Goal: Task Accomplishment & Management: Complete application form

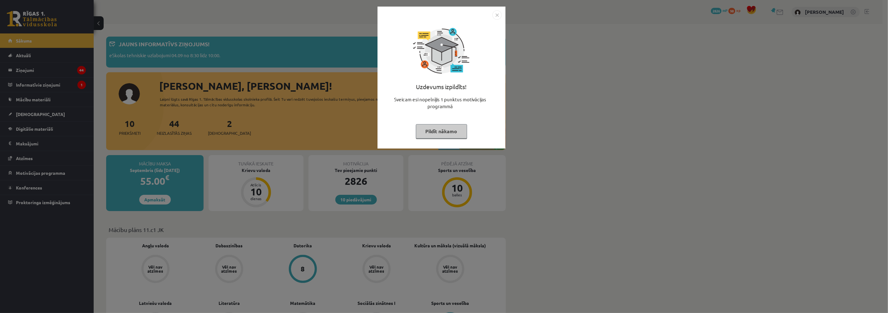
click at [436, 129] on button "Pildīt nākamo" at bounding box center [441, 131] width 51 height 14
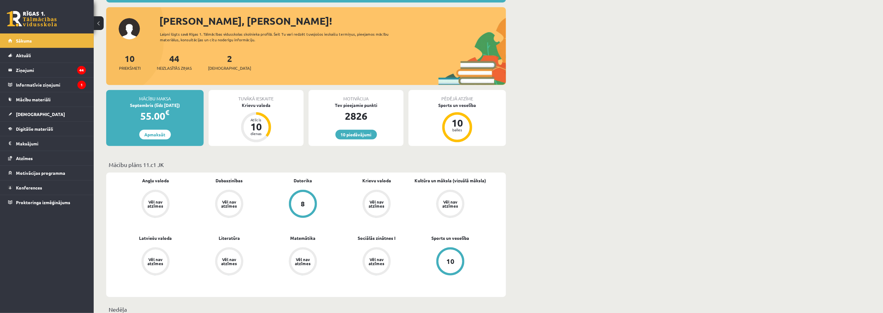
scroll to position [69, 0]
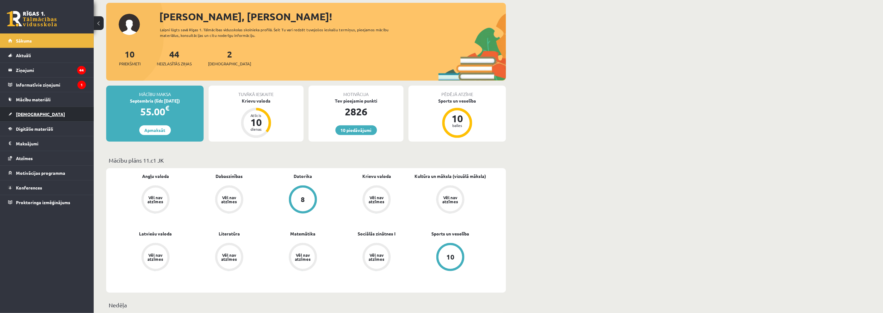
click at [22, 110] on link "[DEMOGRAPHIC_DATA]" at bounding box center [47, 114] width 78 height 14
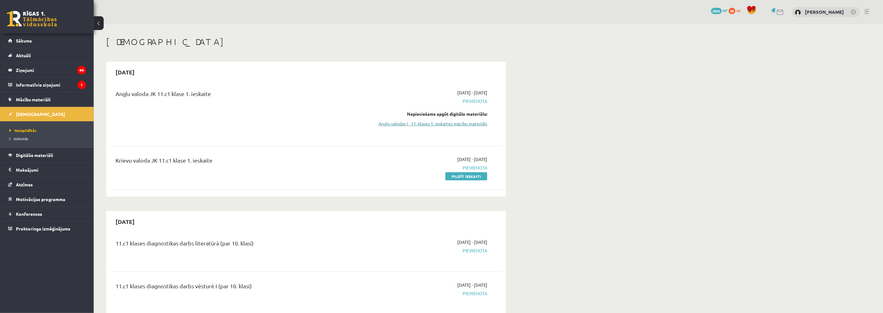
click at [445, 122] on link "Angļu valodas I - 11. klases 1. ieskaites mācību materiāls" at bounding box center [429, 123] width 118 height 7
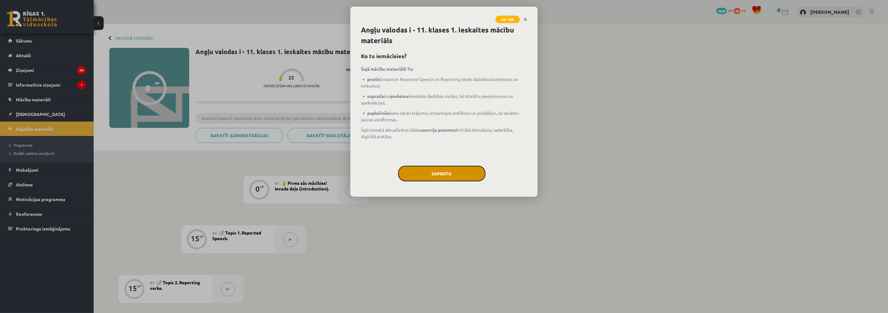
click at [443, 166] on button "Sapratu" at bounding box center [441, 174] width 87 height 16
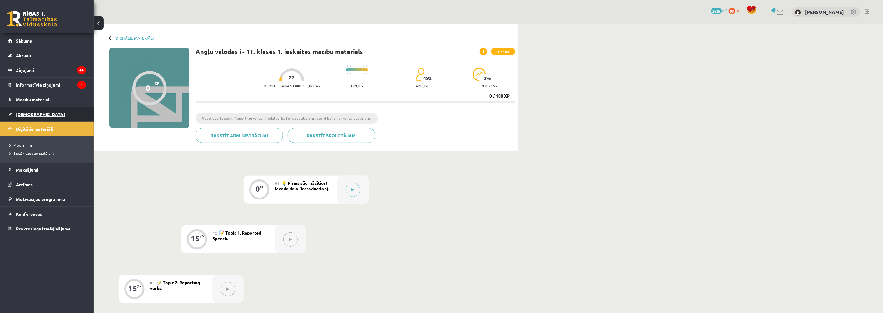
click at [23, 111] on link "[DEMOGRAPHIC_DATA]" at bounding box center [47, 114] width 78 height 14
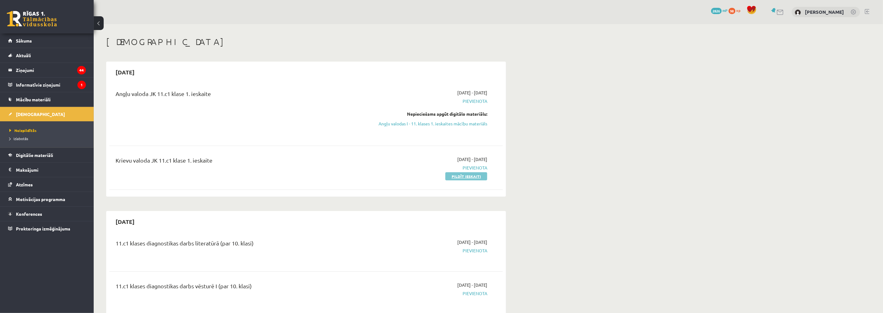
click at [469, 175] on link "Pildīt ieskaiti" at bounding box center [466, 176] width 42 height 8
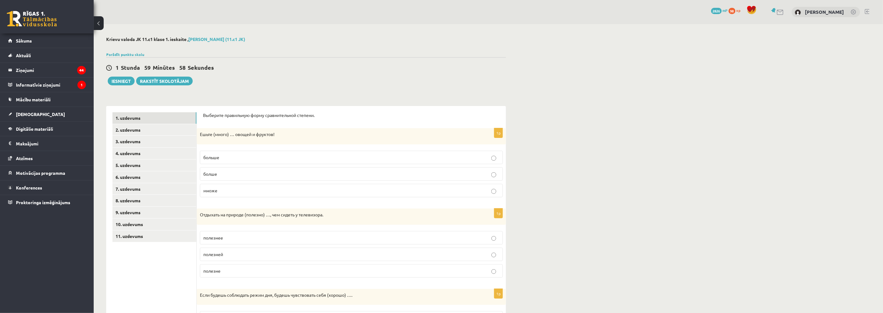
click at [221, 155] on p "больше" at bounding box center [351, 157] width 296 height 7
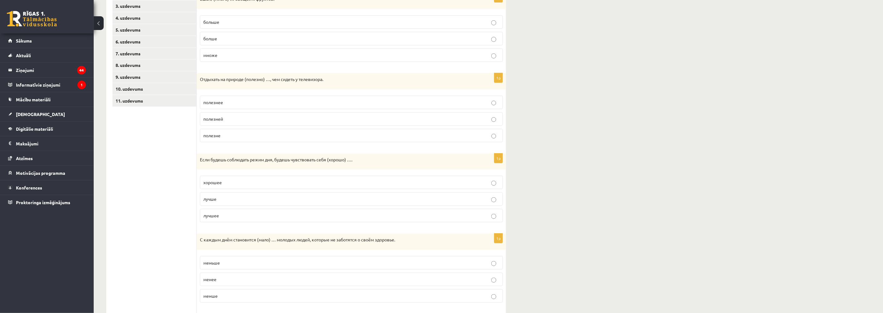
scroll to position [139, 0]
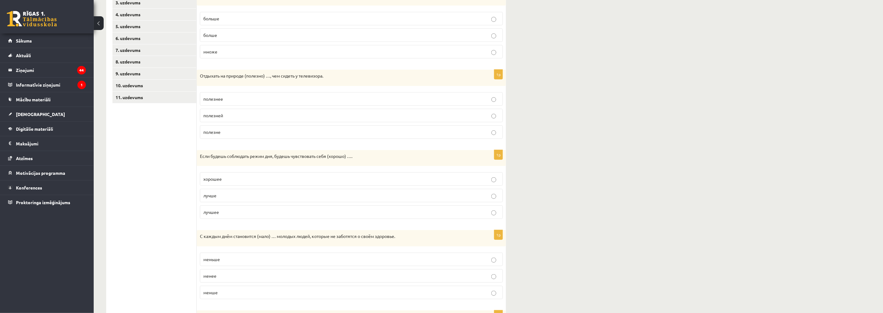
click at [224, 94] on label "полезнее" at bounding box center [351, 98] width 303 height 13
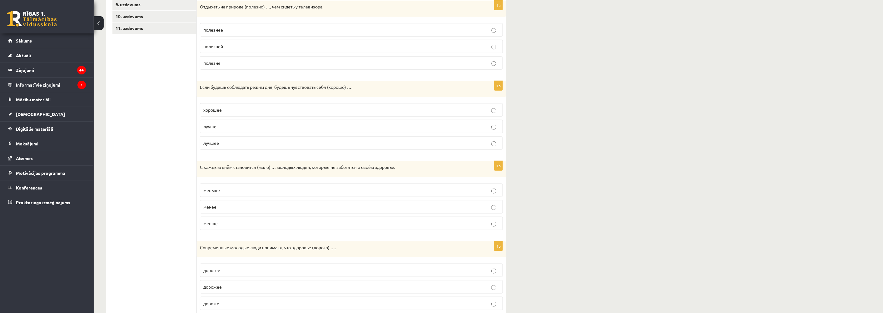
scroll to position [208, 0]
click at [219, 125] on p "лучше" at bounding box center [351, 126] width 296 height 7
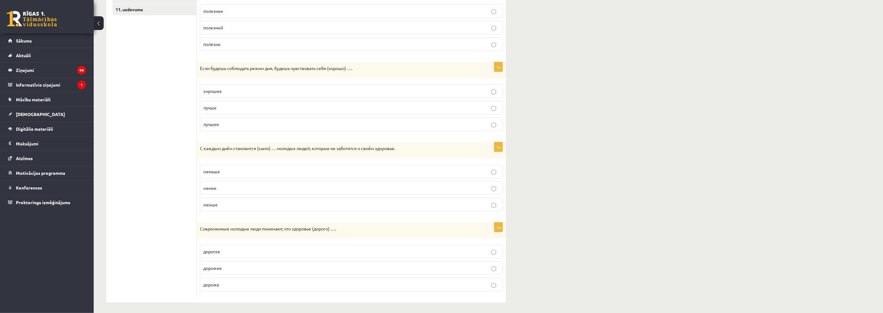
scroll to position [230, 0]
click at [224, 167] on p "меньше" at bounding box center [351, 169] width 296 height 7
click at [230, 285] on p "дороже" at bounding box center [351, 282] width 296 height 7
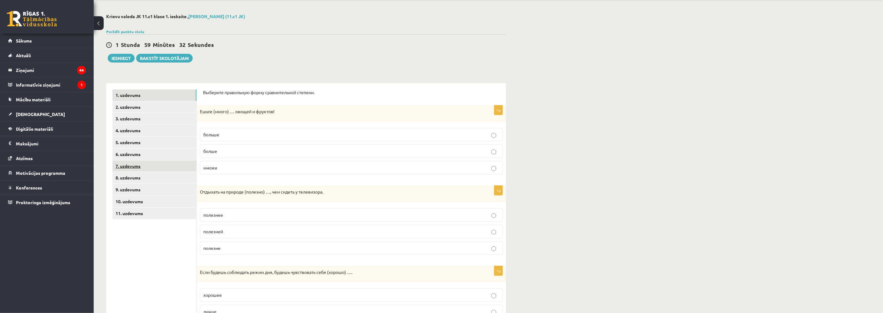
scroll to position [21, 0]
click at [133, 107] on link "2. uzdevums" at bounding box center [154, 109] width 84 height 12
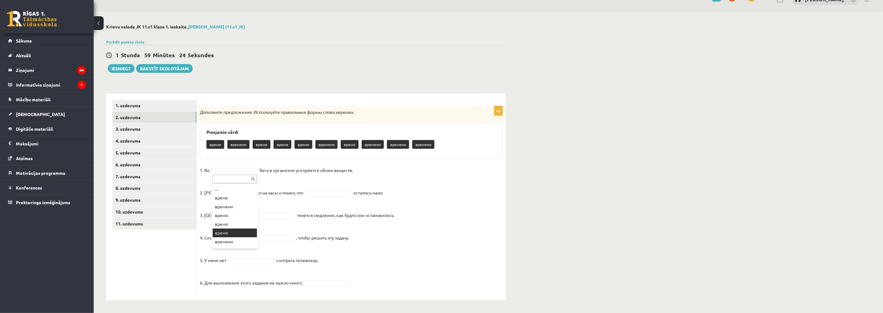
drag, startPoint x: 227, startPoint y: 228, endPoint x: 227, endPoint y: 224, distance: 4.1
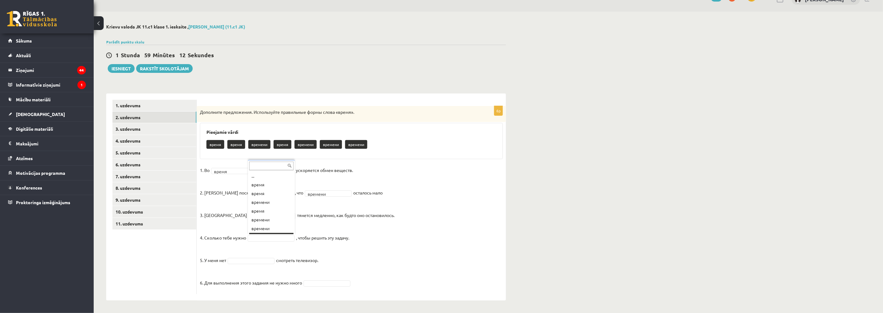
scroll to position [7, 0]
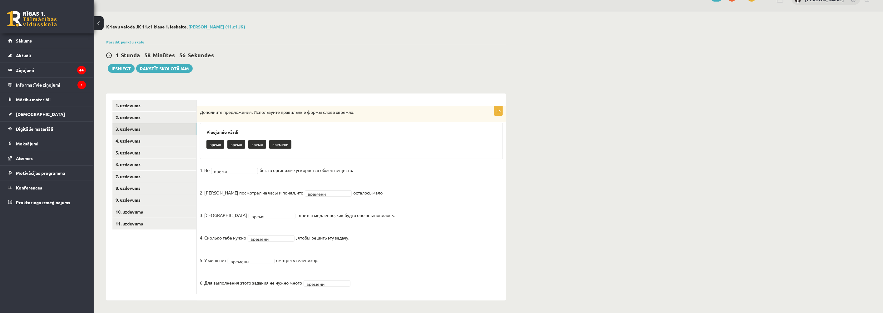
click at [124, 128] on link "3. uzdevums" at bounding box center [154, 129] width 84 height 12
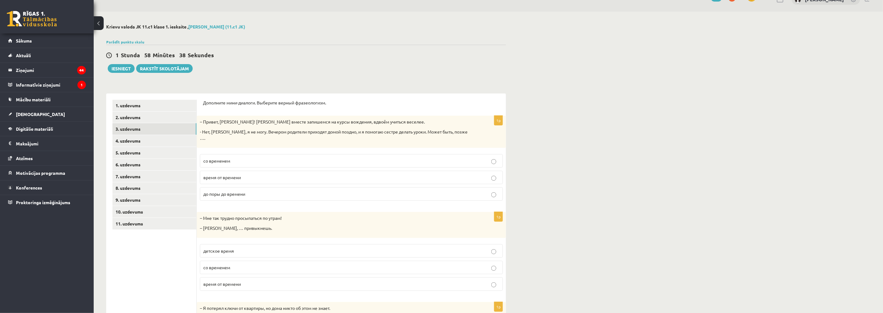
click at [242, 157] on p "со временем" at bounding box center [351, 160] width 296 height 7
click at [244, 174] on p "время от времени" at bounding box center [351, 177] width 296 height 7
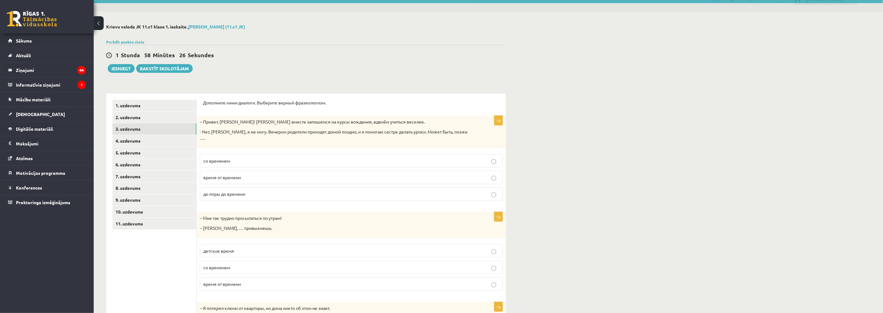
click at [258, 151] on fieldset "со временем время от времени до поры до времени" at bounding box center [351, 177] width 303 height 52
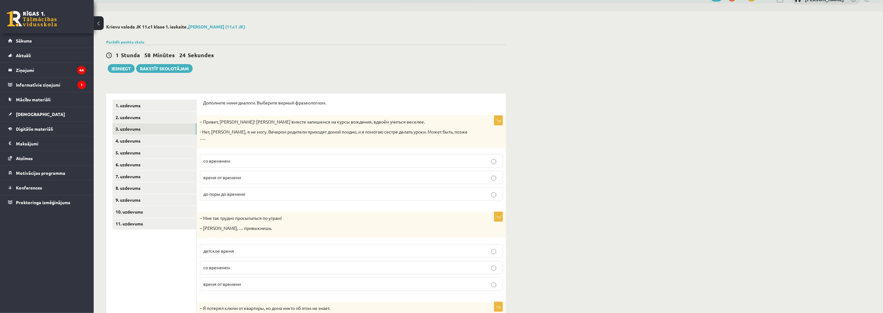
click at [307, 157] on p "со временем" at bounding box center [351, 160] width 296 height 7
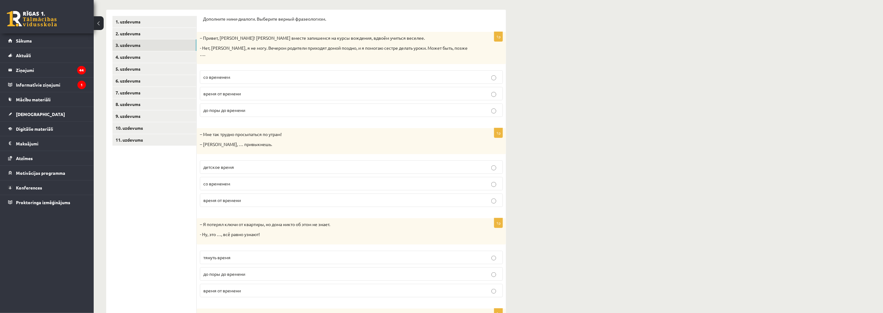
scroll to position [117, 0]
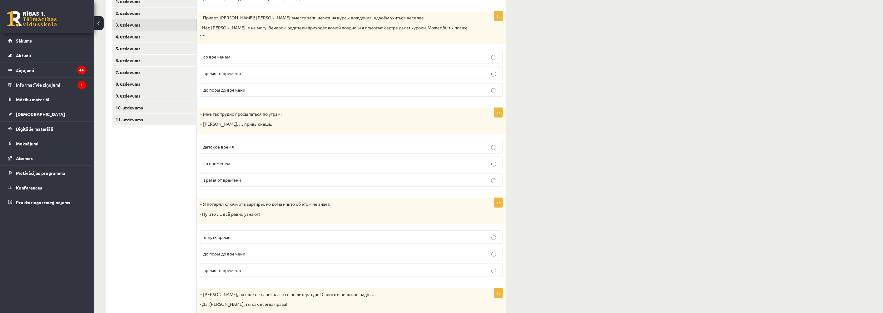
click at [232, 160] on p "со временем" at bounding box center [351, 163] width 296 height 7
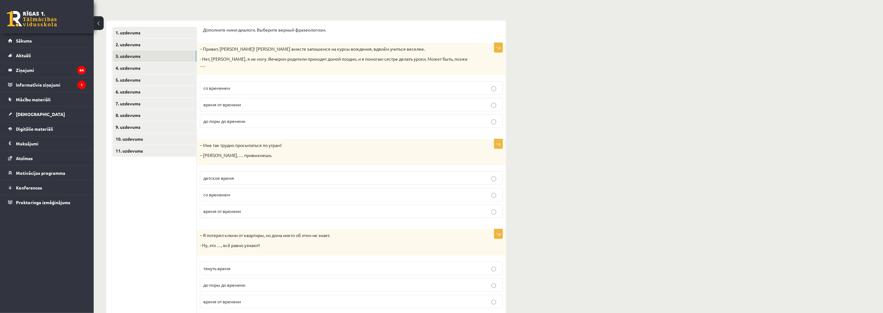
scroll to position [82, 0]
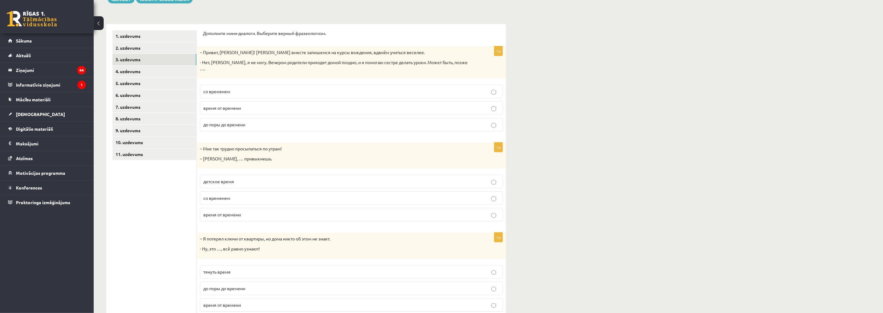
click at [238, 105] on span "время от времени" at bounding box center [221, 108] width 37 height 6
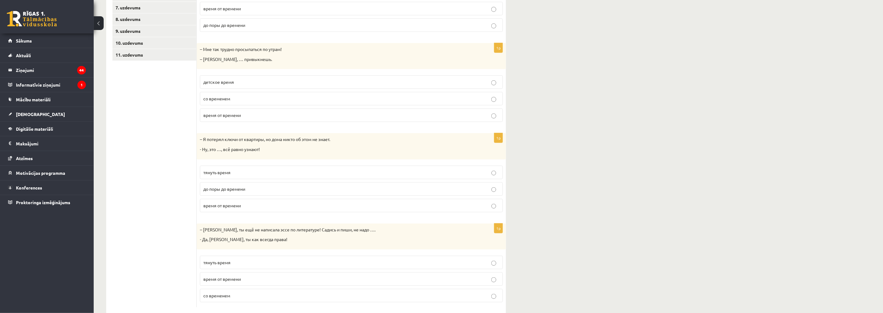
scroll to position [186, 0]
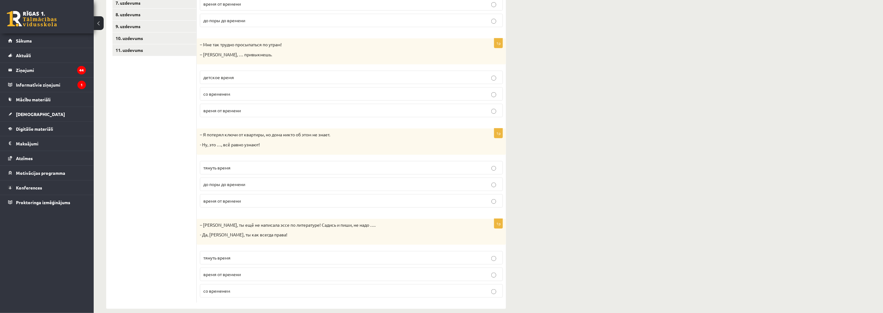
click at [226, 181] on p "до поры до времени" at bounding box center [351, 184] width 296 height 7
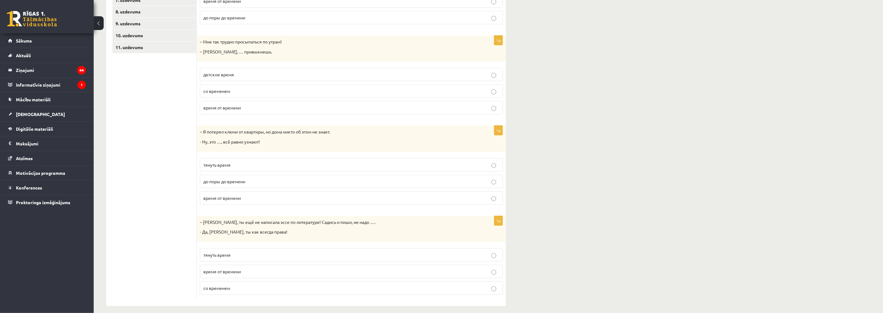
click at [229, 252] on span "тянуть время" at bounding box center [216, 255] width 27 height 6
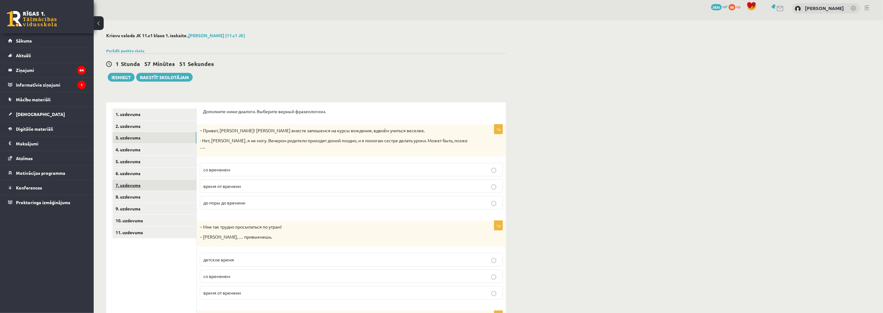
scroll to position [0, 0]
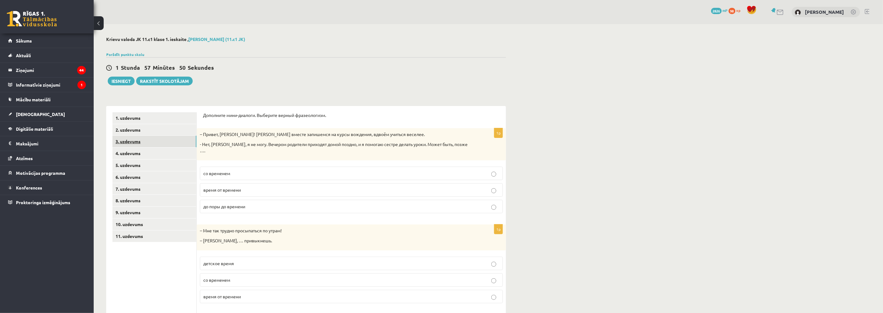
click at [135, 142] on link "3. uzdevums" at bounding box center [154, 142] width 84 height 12
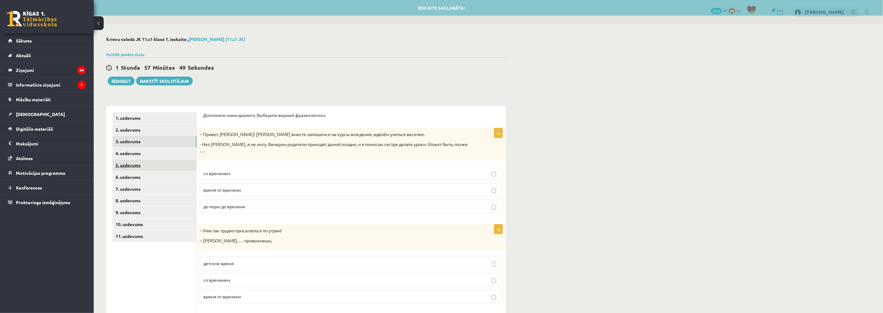
click at [127, 164] on link "5. uzdevums" at bounding box center [154, 165] width 84 height 12
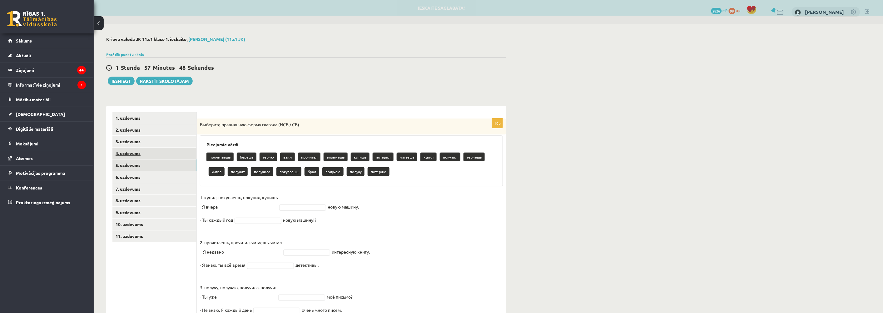
click at [130, 152] on link "4. uzdevums" at bounding box center [154, 153] width 84 height 12
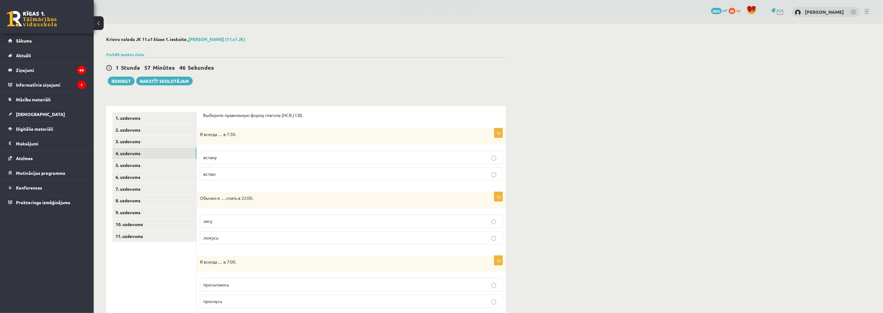
click at [214, 173] on span "встаю" at bounding box center [209, 174] width 12 height 6
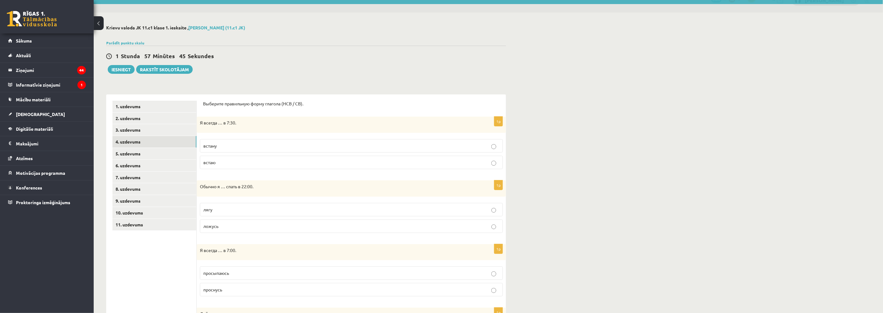
scroll to position [35, 0]
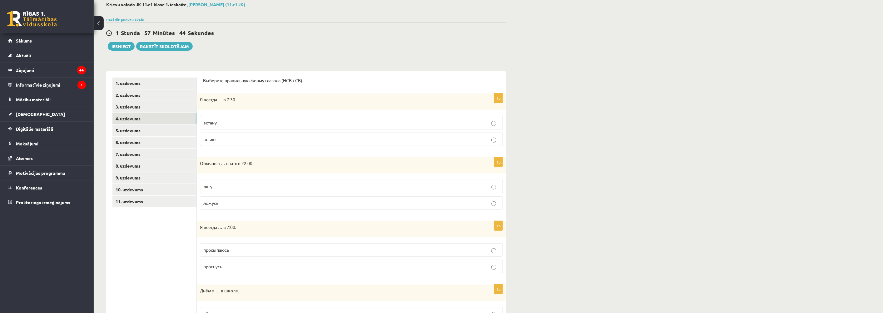
click at [219, 202] on p "ложусь" at bounding box center [351, 203] width 296 height 7
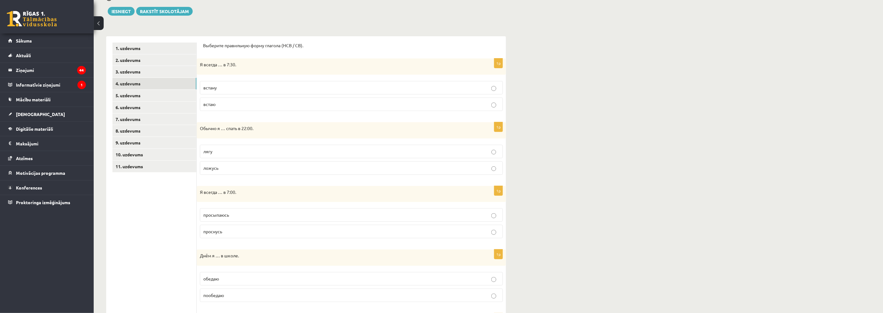
scroll to position [104, 0]
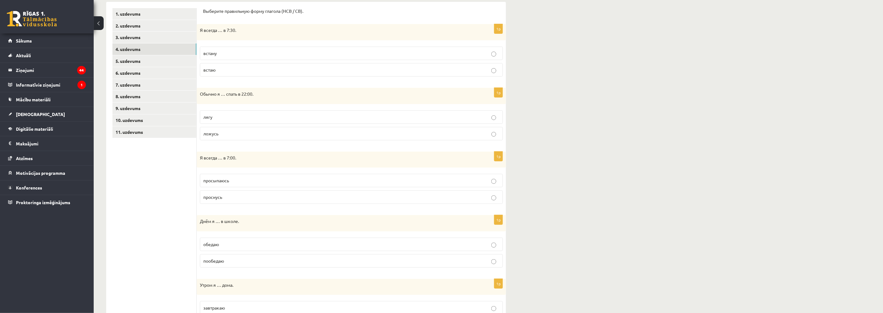
click at [233, 179] on p "просыпаюсь" at bounding box center [351, 180] width 296 height 7
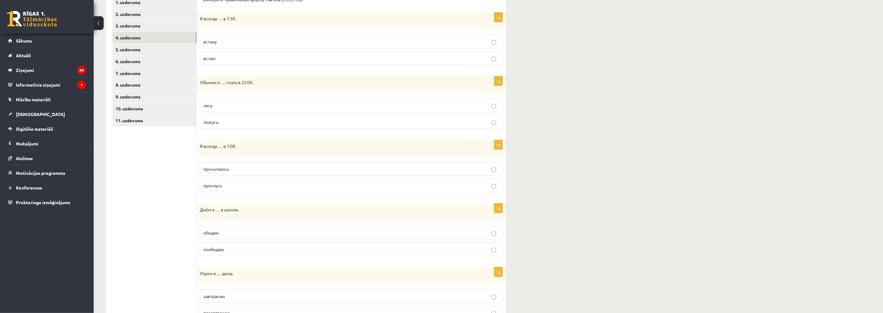
scroll to position [173, 0]
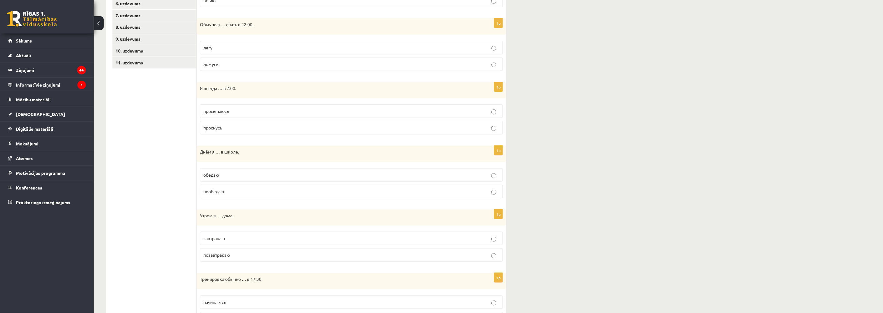
click at [226, 172] on p "обедаю" at bounding box center [351, 175] width 296 height 7
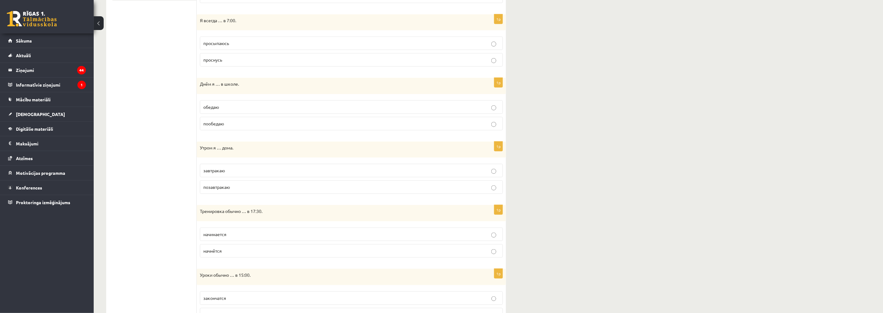
scroll to position [243, 0]
click at [228, 168] on p "завтракаю" at bounding box center [351, 169] width 296 height 7
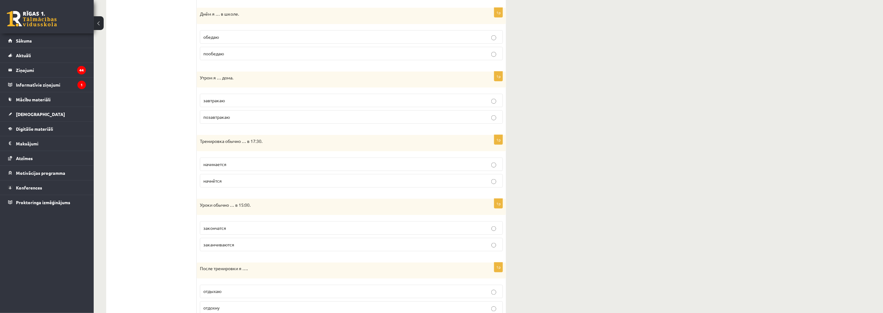
scroll to position [312, 0]
click at [229, 160] on p "начинается" at bounding box center [351, 163] width 296 height 7
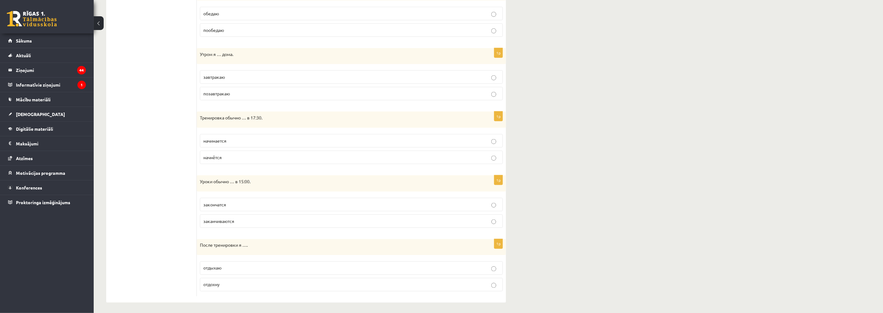
scroll to position [338, 0]
click at [233, 216] on span "заканчиваются" at bounding box center [218, 219] width 31 height 6
click at [221, 264] on span "отдыхаю" at bounding box center [212, 266] width 18 height 6
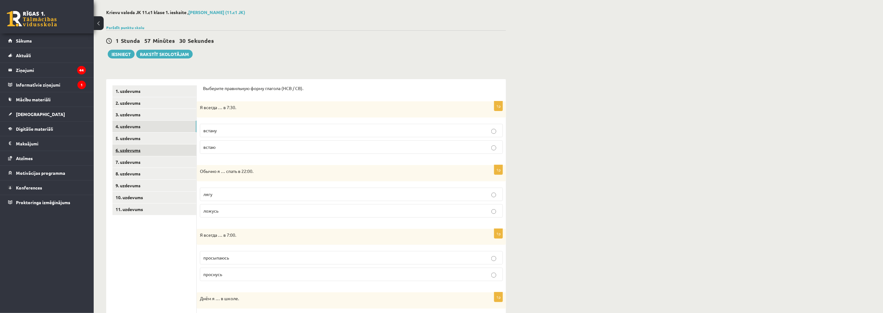
scroll to position [0, 0]
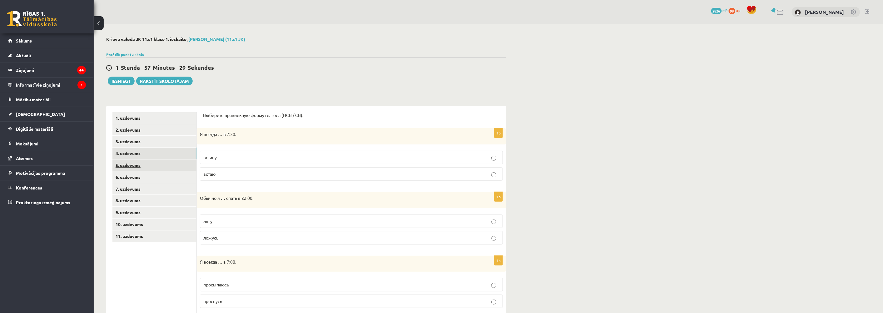
click at [138, 159] on link "5. uzdevums" at bounding box center [154, 165] width 84 height 12
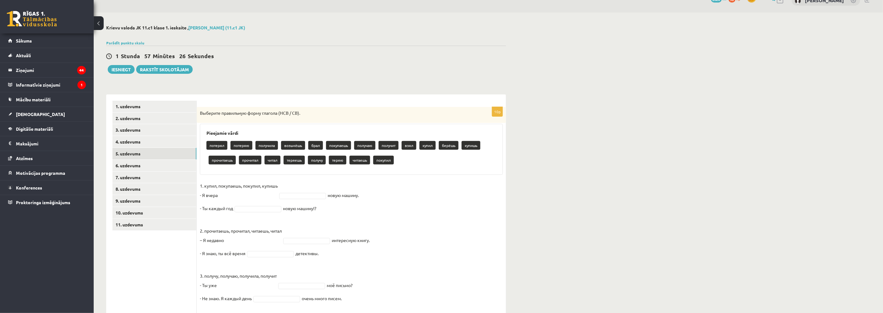
scroll to position [35, 0]
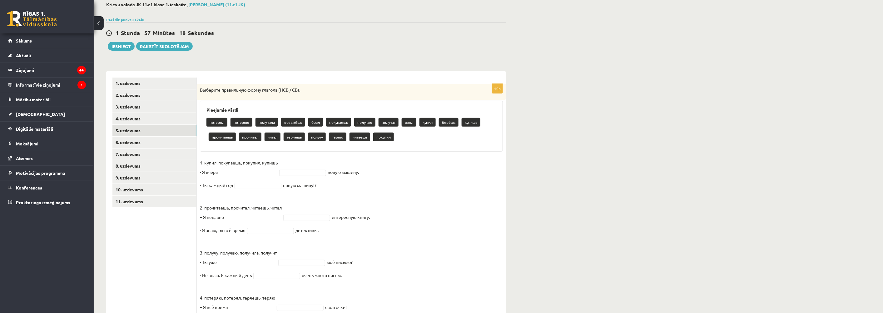
click at [296, 159] on fieldset "1. купил, покупаешь, покупил, купишь - Я вчера новую машину. - Ты каждый год но…" at bounding box center [351, 266] width 303 height 216
click at [291, 162] on fieldset "1. купил, покупаешь, покупил, купишь - Я вчера новую машину. - Ты каждый год но…" at bounding box center [351, 266] width 303 height 216
click at [234, 169] on p "1. купил, покупаешь, покупил, купишь - Я вчера" at bounding box center [239, 167] width 78 height 19
click at [250, 173] on p "1. купил, покупаешь, покупил, купишь - Я вчера" at bounding box center [239, 167] width 78 height 19
click at [230, 173] on p "1. купил, покупаешь, покупил, купишь - Я вчера" at bounding box center [239, 167] width 78 height 19
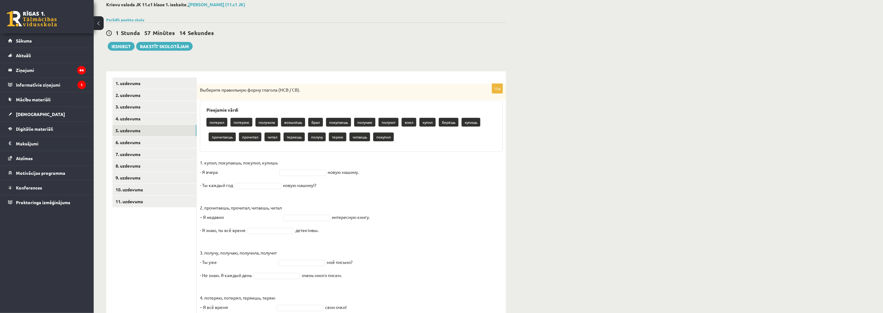
click at [249, 171] on p "1. купил, покупаешь, покупил, купишь - Я вчера" at bounding box center [239, 167] width 78 height 19
click at [227, 172] on p "1. купил, покупаешь, покупил, купишь - Я вчера" at bounding box center [239, 167] width 78 height 19
drag, startPoint x: 217, startPoint y: 172, endPoint x: 220, endPoint y: 171, distance: 3.3
click at [218, 172] on p "1. купил, покупаешь, покупил, купишь - Я вчера" at bounding box center [239, 167] width 78 height 19
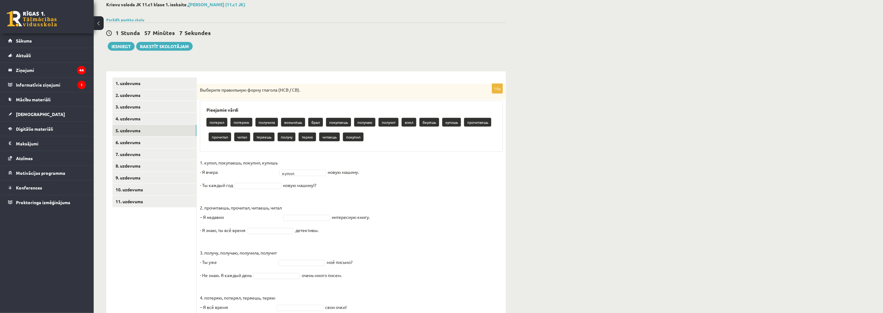
click at [264, 172] on p "1. купил, покупаешь, покупил, купишь - Я вчера" at bounding box center [239, 167] width 78 height 19
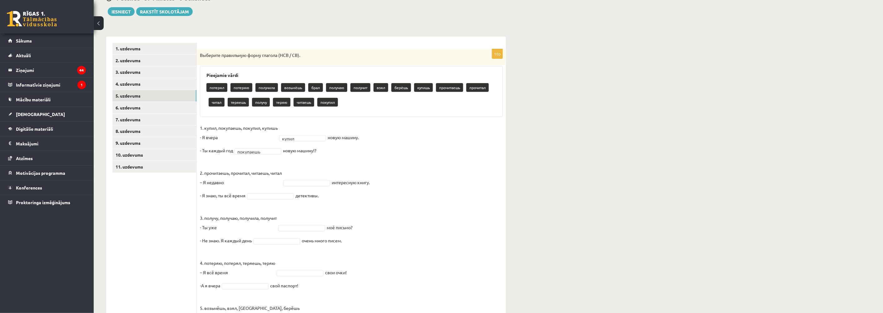
drag, startPoint x: 316, startPoint y: 186, endPoint x: 312, endPoint y: 186, distance: 3.1
click at [314, 186] on fieldset "1. купил, покупаешь, покупил, купишь - Я вчера купил ***** новую машину. - Ты к…" at bounding box center [351, 231] width 303 height 216
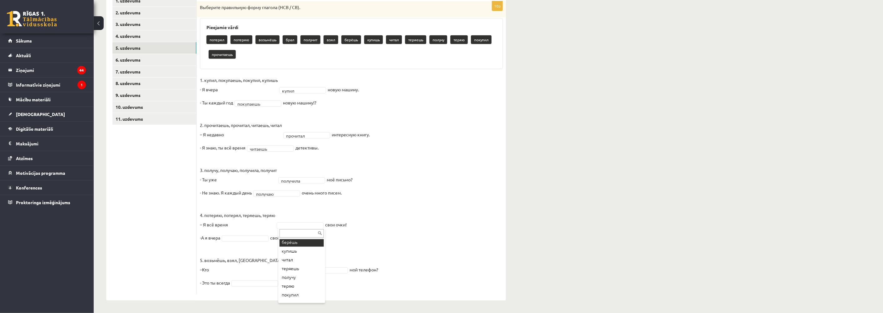
scroll to position [69, 0]
click at [249, 244] on fieldset "1. купил, покупаешь, покупил, купишь - Я вчера купил ***** новую машину. - Ты к…" at bounding box center [351, 183] width 303 height 216
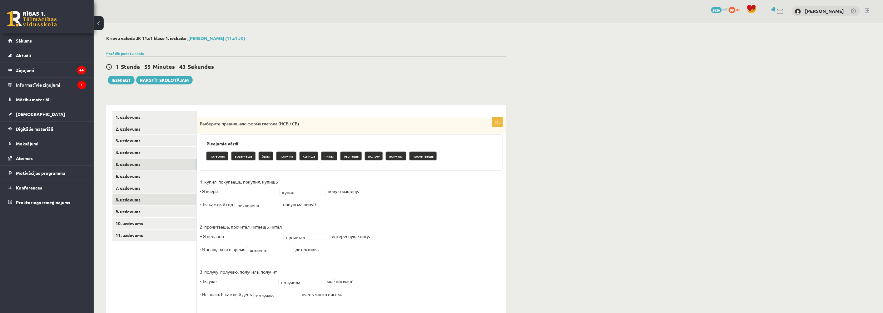
scroll to position [0, 0]
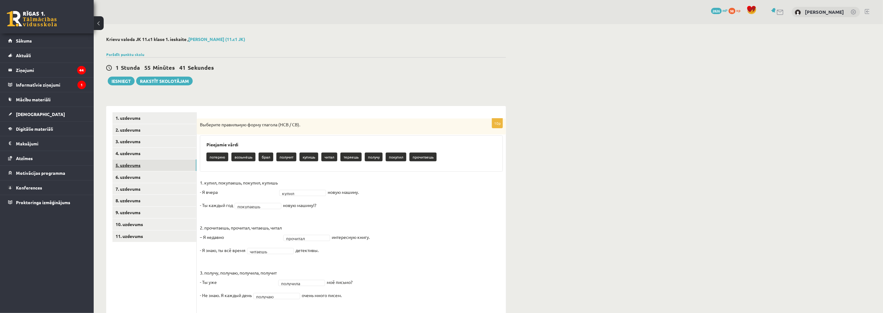
click at [125, 164] on link "5. uzdevums" at bounding box center [154, 165] width 84 height 12
click at [129, 176] on link "6. uzdevums" at bounding box center [154, 177] width 84 height 12
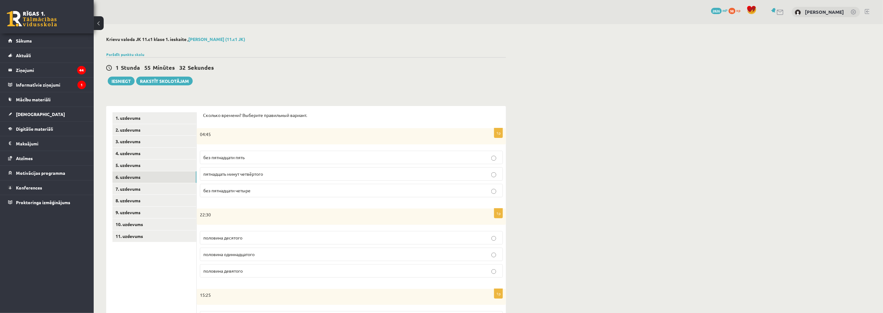
click at [256, 157] on p "без пятнадцати пять" at bounding box center [351, 157] width 296 height 7
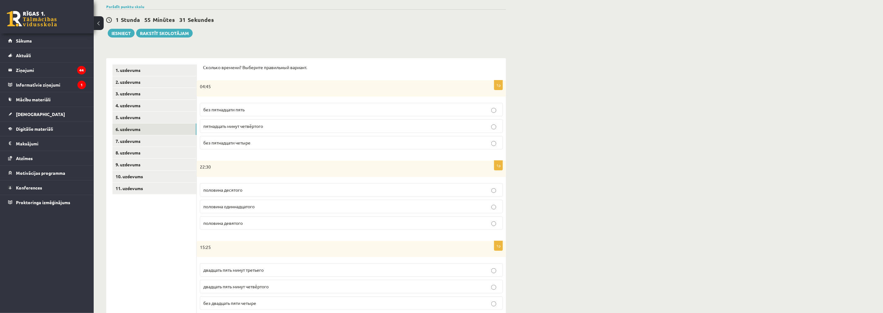
scroll to position [69, 0]
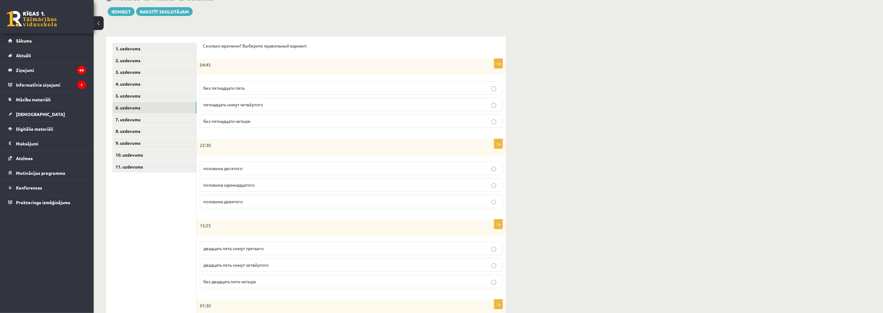
click at [246, 179] on label "половина одиннадцатого" at bounding box center [351, 184] width 303 height 13
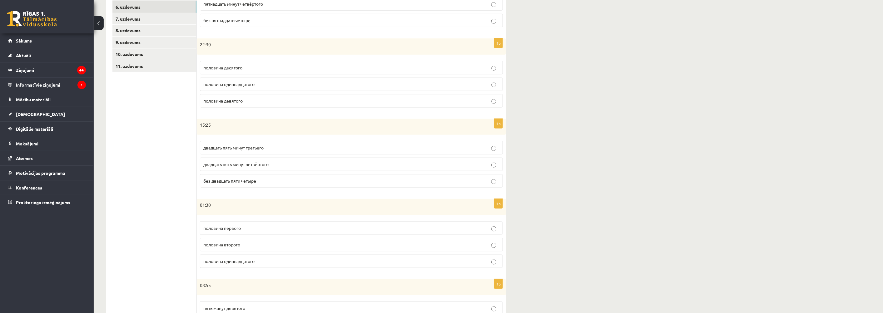
scroll to position [173, 0]
click at [261, 162] on span "двадцать пять минут четвёртого" at bounding box center [235, 161] width 65 height 6
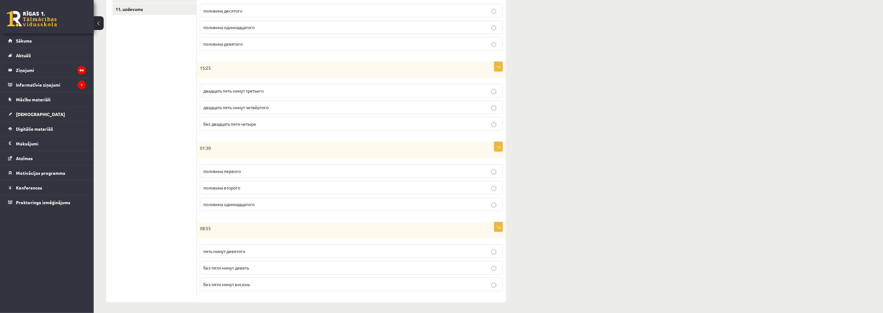
scroll to position [230, 0]
click at [243, 186] on p "половина второго" at bounding box center [351, 185] width 296 height 7
drag, startPoint x: 233, startPoint y: 269, endPoint x: 229, endPoint y: 271, distance: 3.7
click at [232, 269] on label "без пяти минут девять" at bounding box center [351, 265] width 303 height 13
click at [259, 263] on p "без пяти минут девять" at bounding box center [351, 265] width 296 height 7
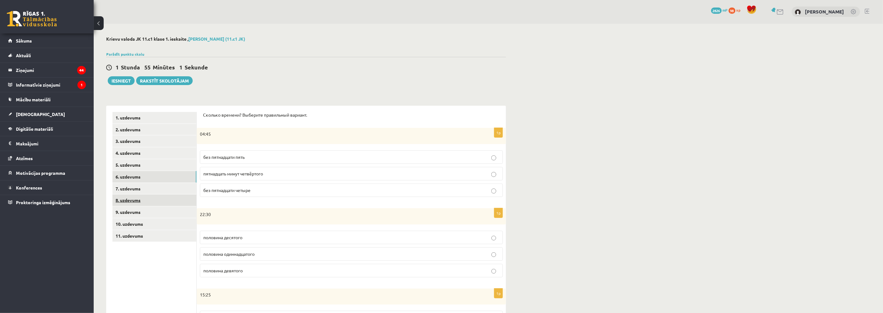
scroll to position [0, 0]
click at [129, 180] on link "6. uzdevums" at bounding box center [154, 177] width 84 height 12
click at [136, 187] on link "7. uzdevums" at bounding box center [154, 189] width 84 height 12
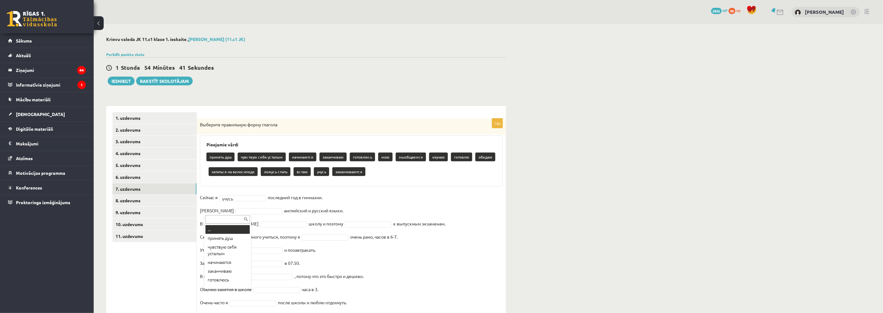
drag, startPoint x: 217, startPoint y: 211, endPoint x: 220, endPoint y: 213, distance: 4.2
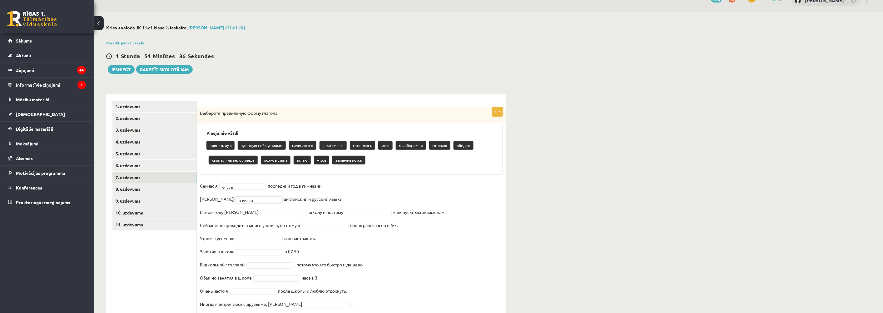
scroll to position [35, 0]
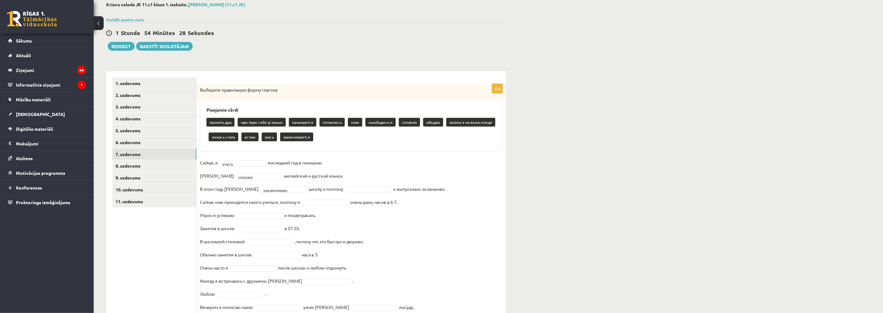
click at [339, 186] on fieldset "**********" at bounding box center [351, 250] width 303 height 184
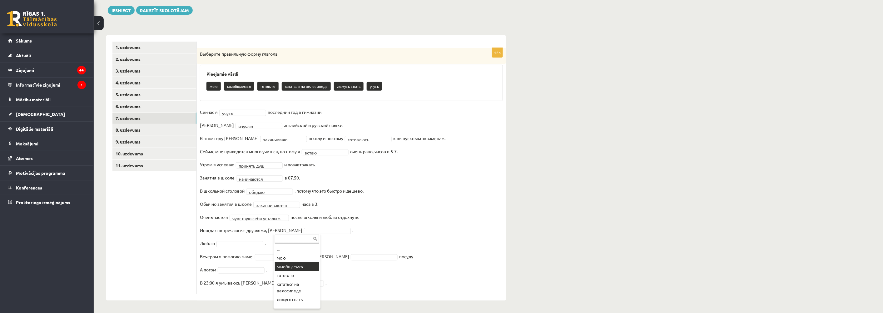
scroll to position [5, 0]
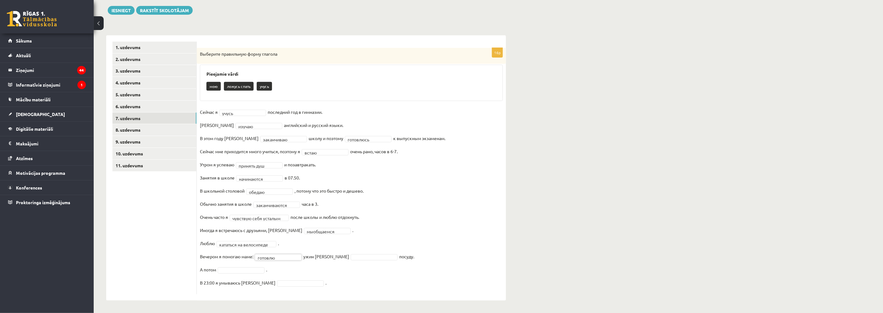
click at [345, 252] on fieldset "**********" at bounding box center [351, 199] width 303 height 184
drag, startPoint x: 351, startPoint y: 284, endPoint x: 345, endPoint y: 280, distance: 7.7
drag, startPoint x: 270, startPoint y: 282, endPoint x: 265, endPoint y: 282, distance: 5.3
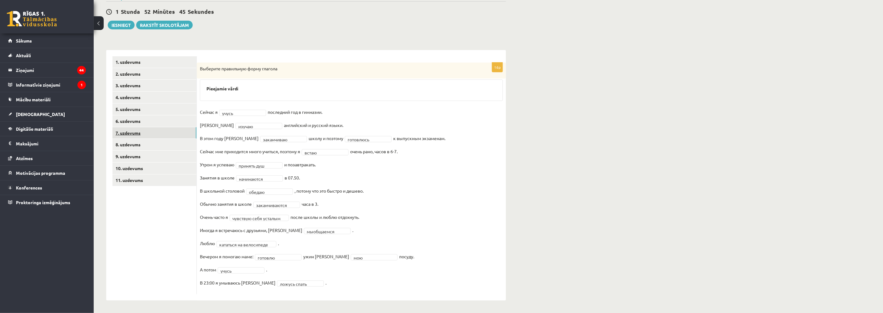
click at [131, 136] on link "7. uzdevums" at bounding box center [154, 133] width 84 height 12
click at [139, 142] on link "8. uzdevums" at bounding box center [154, 145] width 84 height 12
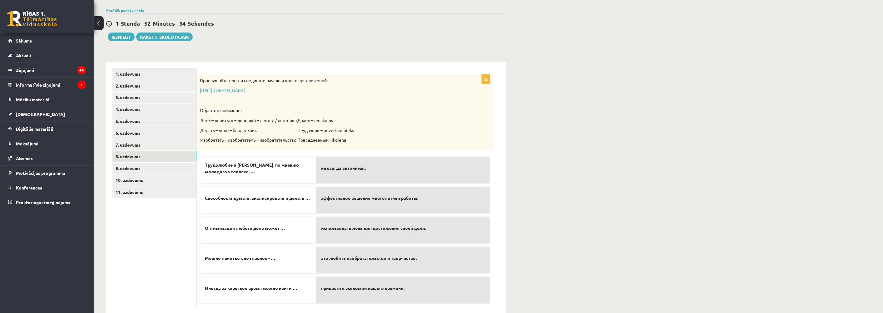
scroll to position [57, 0]
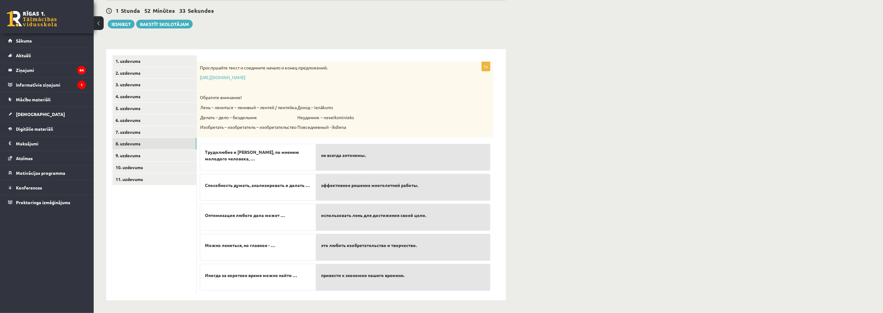
click at [267, 154] on span "Трудолюбие и лень, по мнению молодого человека, …" at bounding box center [258, 155] width 106 height 13
click at [136, 143] on link "8. uzdevums" at bounding box center [154, 144] width 84 height 12
click at [133, 157] on link "9. uzdevums" at bounding box center [154, 156] width 84 height 12
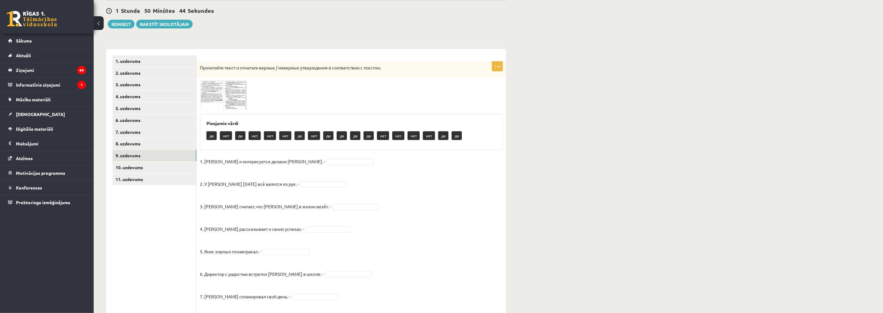
click at [222, 88] on img at bounding box center [223, 95] width 47 height 29
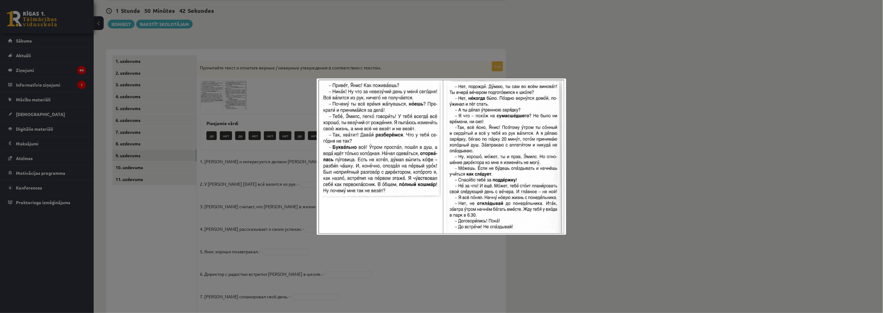
click at [428, 279] on div at bounding box center [441, 156] width 883 height 313
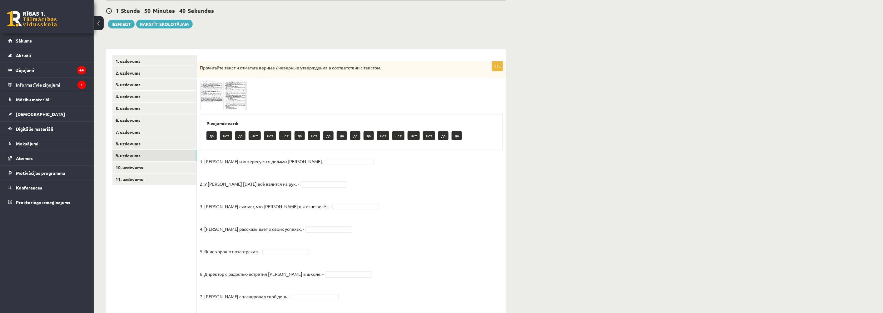
click at [223, 96] on span at bounding box center [224, 96] width 10 height 10
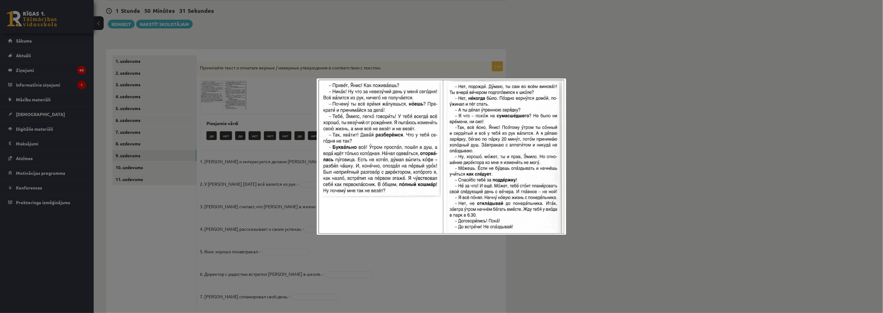
click at [227, 211] on div at bounding box center [441, 156] width 883 height 313
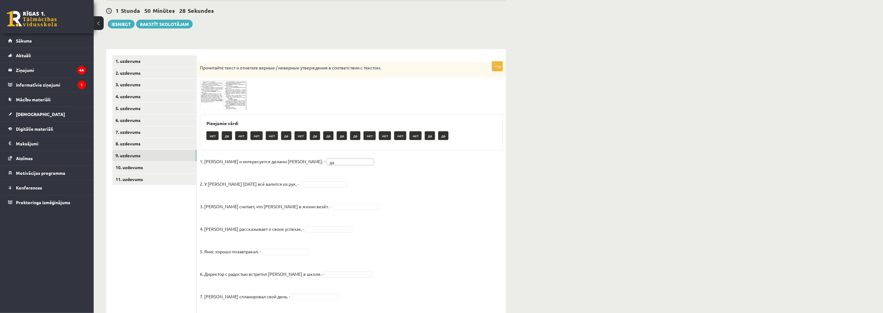
click at [225, 96] on span at bounding box center [224, 96] width 10 height 10
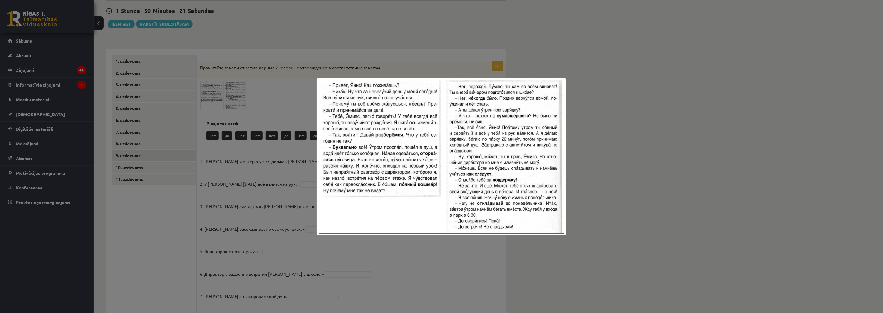
click at [289, 190] on div at bounding box center [441, 156] width 883 height 313
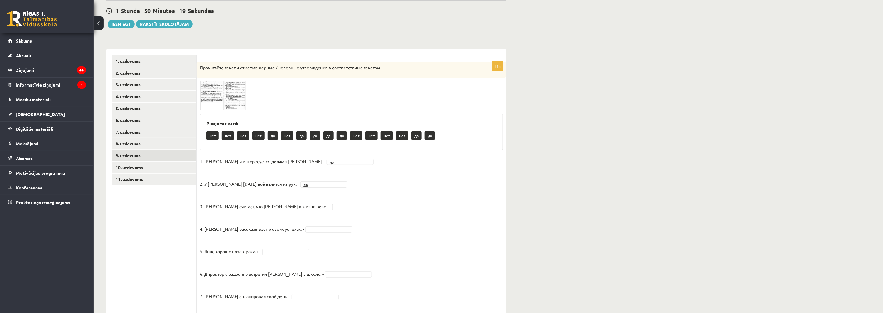
click at [224, 95] on span at bounding box center [224, 96] width 10 height 10
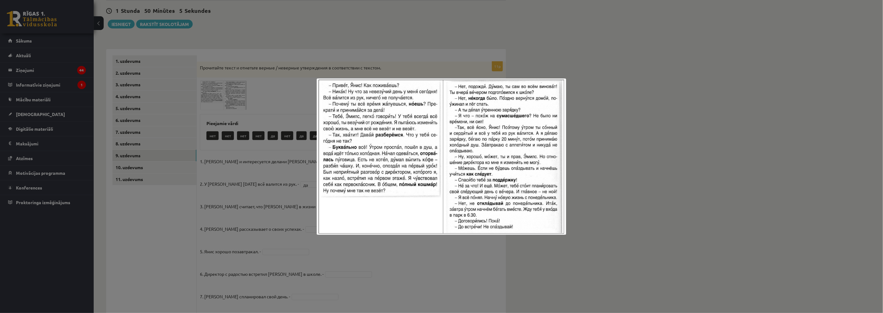
click at [225, 219] on div at bounding box center [441, 156] width 883 height 313
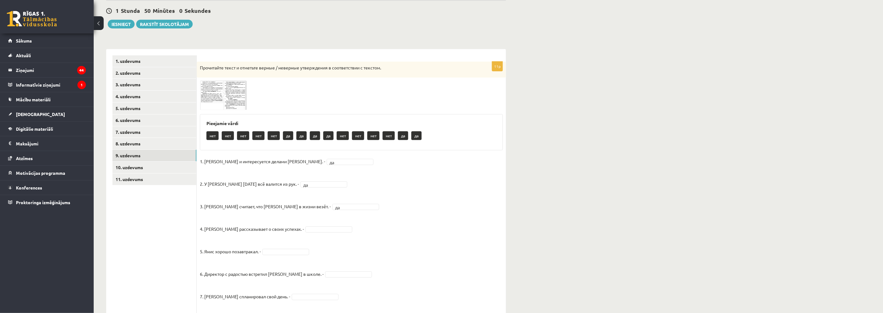
click at [215, 86] on img at bounding box center [223, 95] width 47 height 29
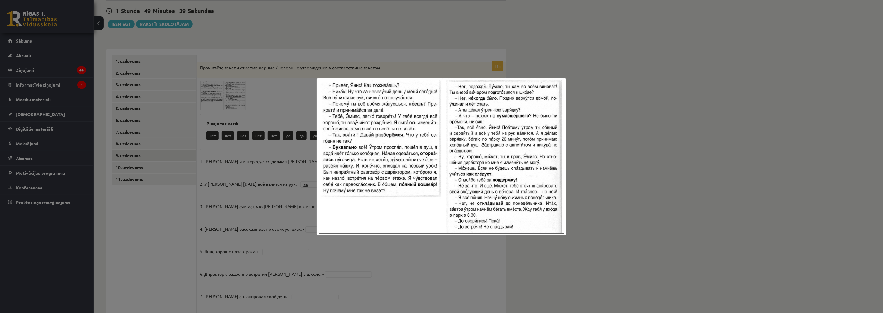
click at [280, 233] on div at bounding box center [441, 156] width 883 height 313
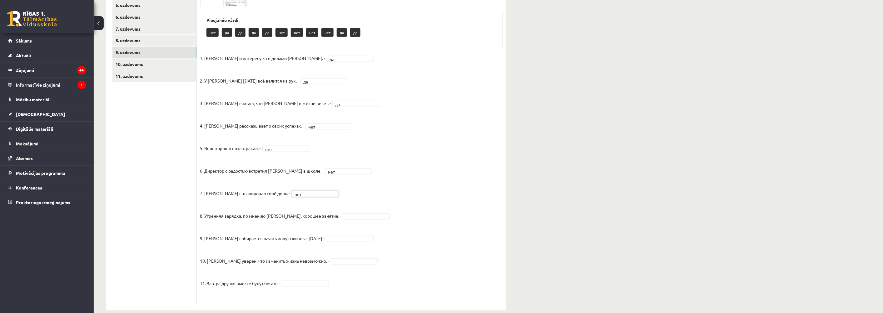
scroll to position [135, 0]
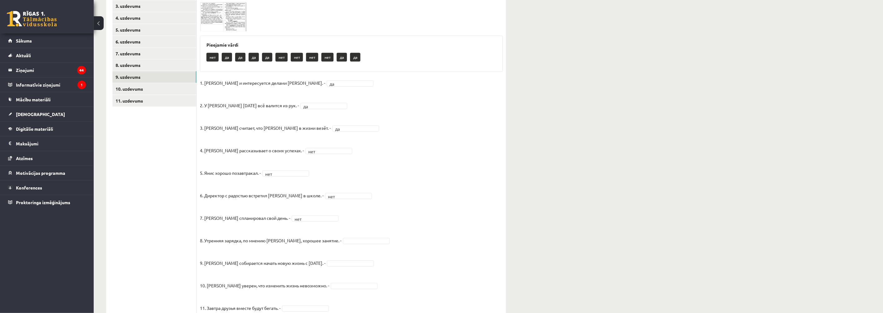
click at [221, 11] on img at bounding box center [223, 16] width 47 height 29
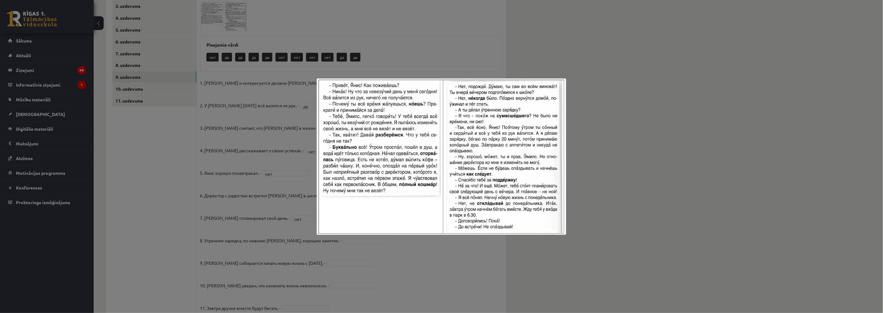
click at [351, 261] on div at bounding box center [441, 156] width 883 height 313
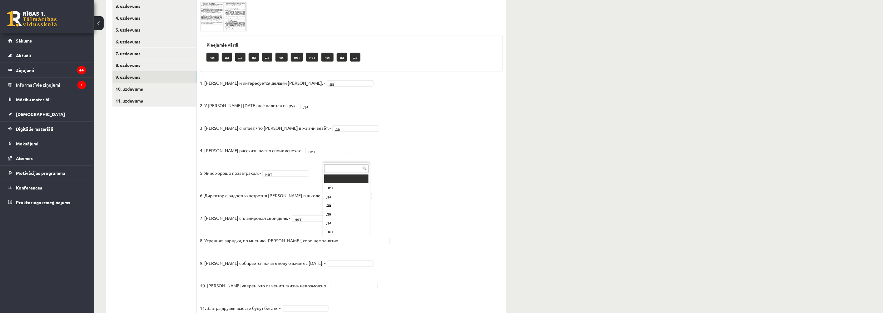
scroll to position [7, 0]
click at [223, 27] on img at bounding box center [223, 16] width 47 height 29
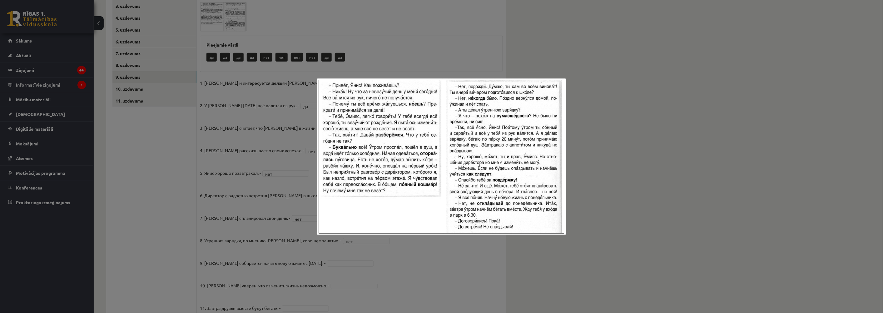
click at [261, 231] on div at bounding box center [441, 156] width 883 height 313
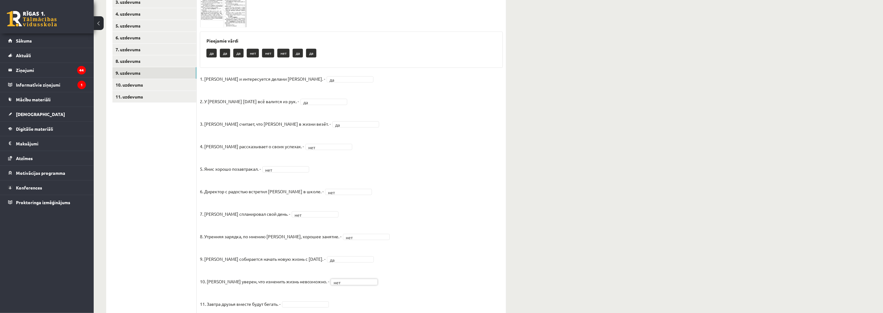
scroll to position [135, 0]
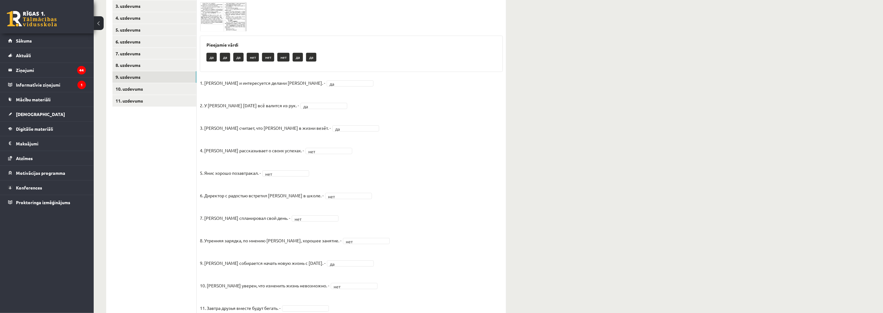
click at [235, 29] on img at bounding box center [223, 16] width 47 height 29
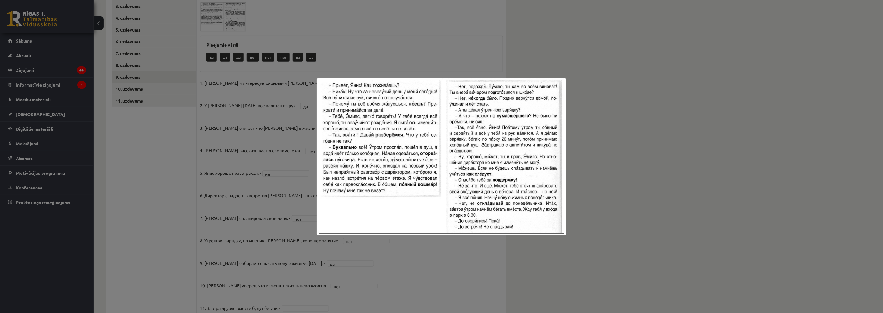
click at [231, 201] on div at bounding box center [441, 156] width 883 height 313
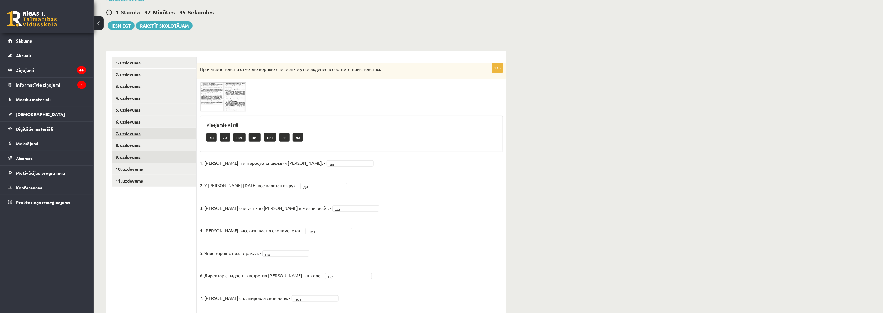
scroll to position [31, 0]
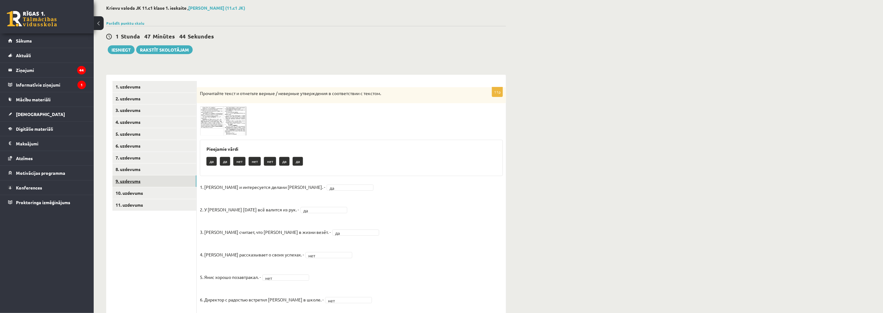
click at [132, 180] on link "9. uzdevums" at bounding box center [154, 181] width 84 height 12
click at [123, 192] on link "10. uzdevums" at bounding box center [154, 193] width 84 height 12
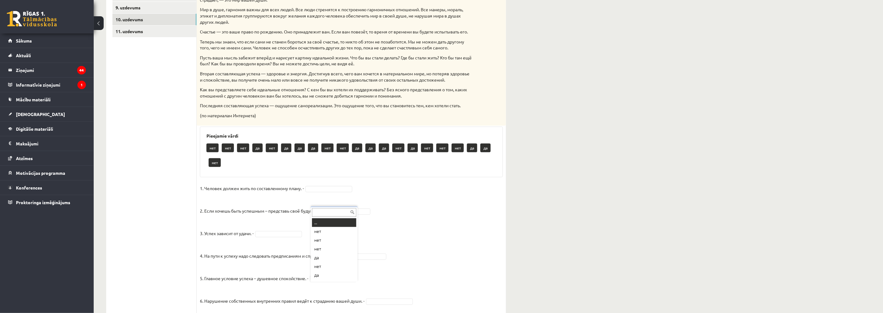
scroll to position [7, 0]
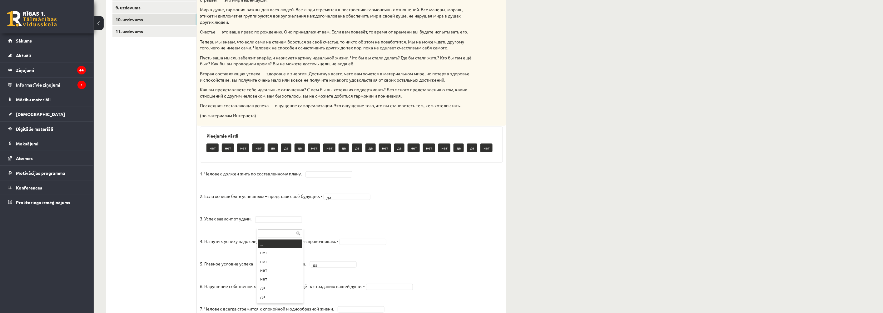
drag, startPoint x: 270, startPoint y: 223, endPoint x: 268, endPoint y: 227, distance: 4.5
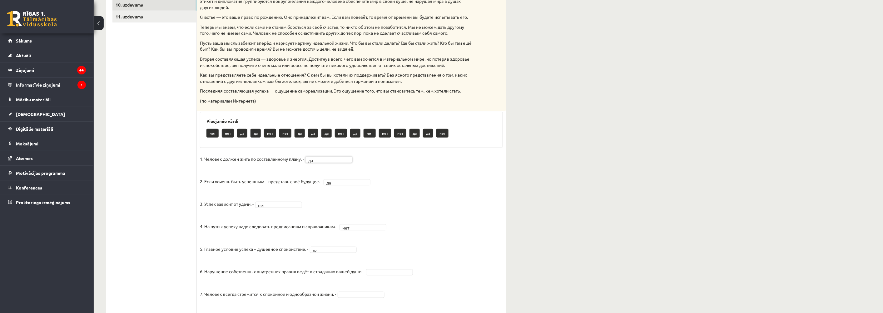
scroll to position [274, 0]
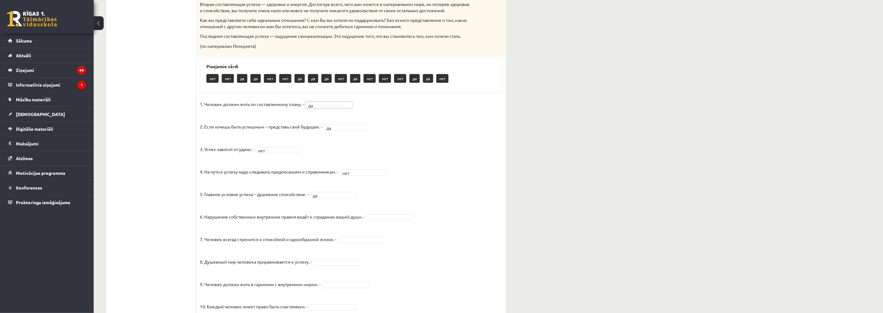
click at [382, 219] on fieldset "1. Человек должен жить по составленному плану. - да ** 2. Если хочешь быть успе…" at bounding box center [351, 263] width 303 height 328
click at [385, 216] on fieldset "1. Человек должен жить по составленному плану. - да ** 2. Если хочешь быть успе…" at bounding box center [351, 263] width 303 height 328
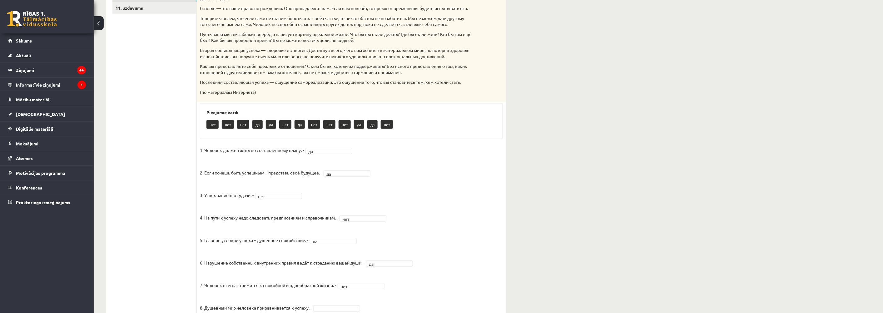
scroll to position [174, 0]
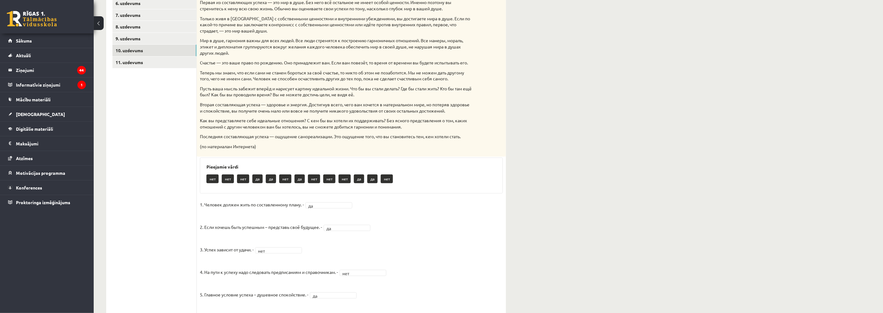
drag, startPoint x: 288, startPoint y: 192, endPoint x: 289, endPoint y: 196, distance: 3.5
click at [288, 194] on div "Pieejamie vārdi нет нет нет да да нет да нет нет нет да да нет" at bounding box center [351, 175] width 303 height 36
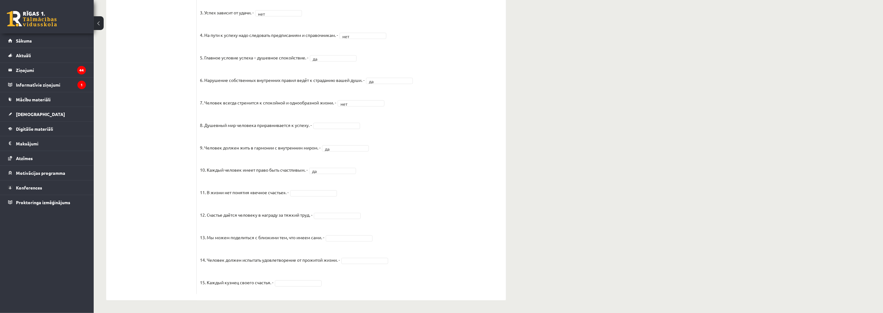
scroll to position [417, 0]
drag, startPoint x: 305, startPoint y: 220, endPoint x: 301, endPoint y: 217, distance: 4.9
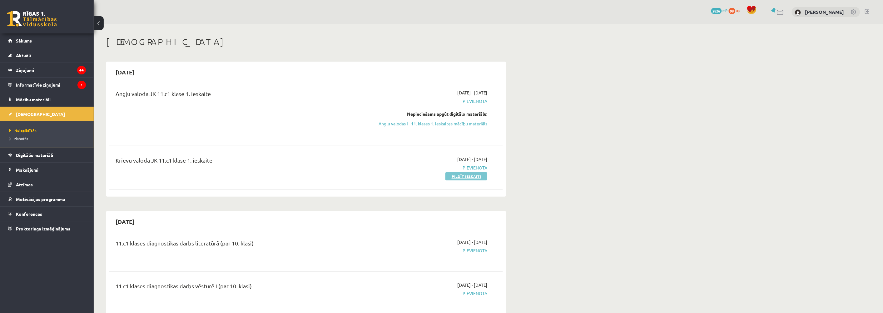
click at [458, 177] on link "Pildīt ieskaiti" at bounding box center [466, 176] width 42 height 8
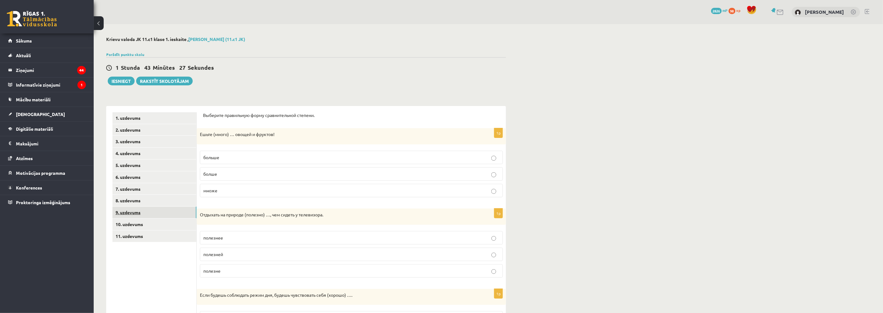
click at [136, 213] on link "9. uzdevums" at bounding box center [154, 212] width 84 height 12
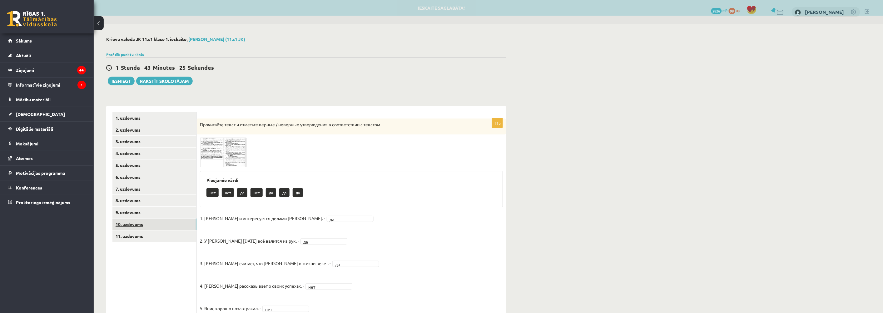
click at [127, 223] on link "10. uzdevums" at bounding box center [154, 224] width 84 height 12
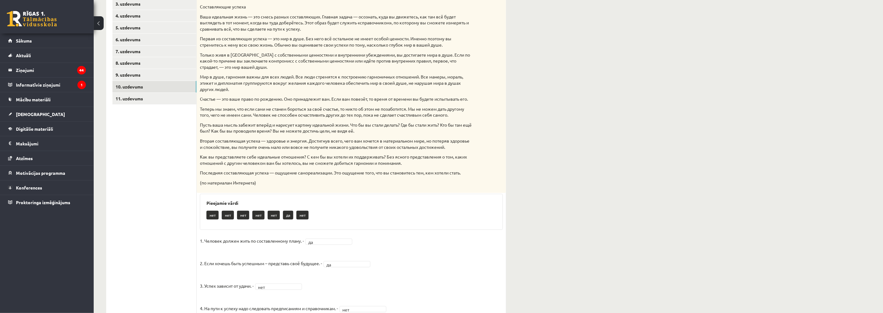
scroll to position [104, 0]
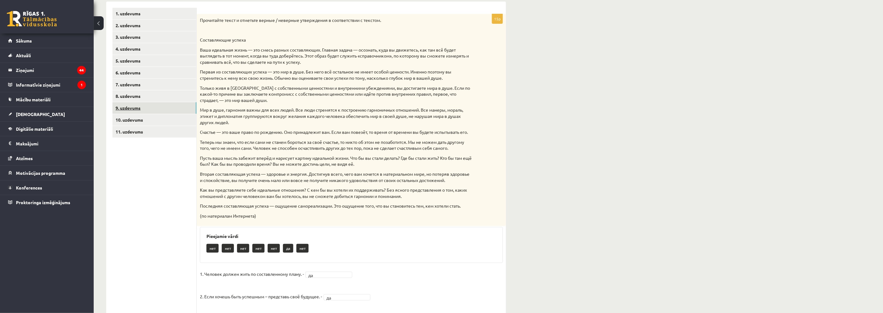
click at [124, 103] on link "9. uzdevums" at bounding box center [154, 108] width 84 height 12
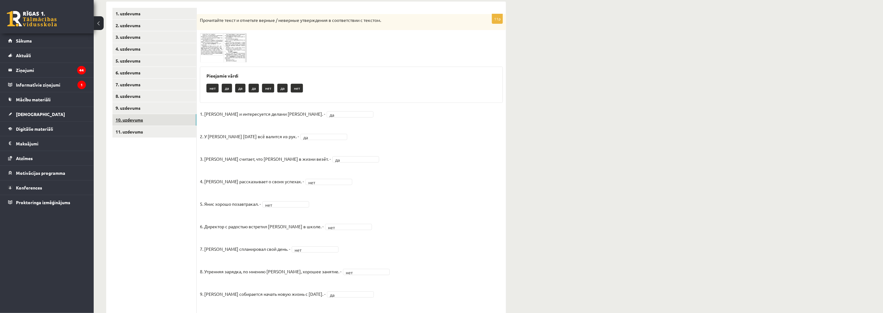
click at [137, 120] on link "10. uzdevums" at bounding box center [154, 120] width 84 height 12
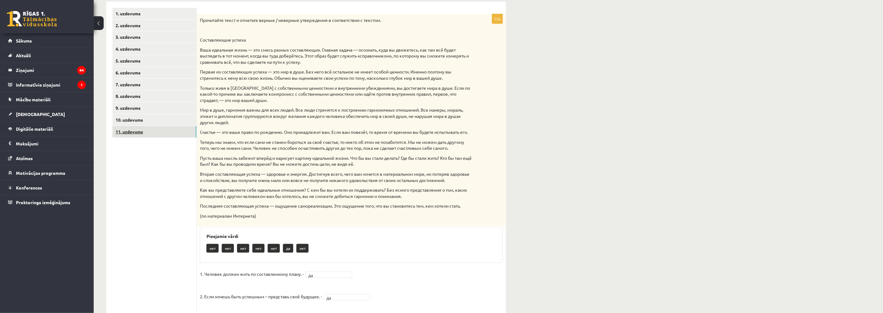
click at [132, 135] on link "11. uzdevums" at bounding box center [154, 132] width 84 height 12
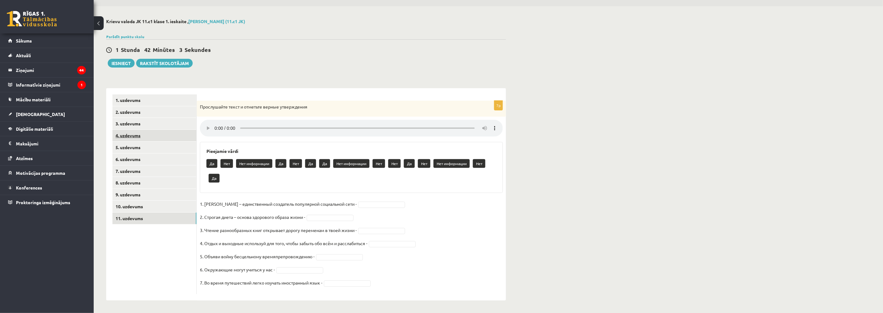
scroll to position [18, 0]
drag, startPoint x: 631, startPoint y: 258, endPoint x: 653, endPoint y: 266, distance: 23.5
click at [632, 258] on div "Krievu valoda JK 11.c1 klase 1. ieskaite , Džūlija Kovaļska (11.c1 JK) Parādīt …" at bounding box center [488, 159] width 789 height 306
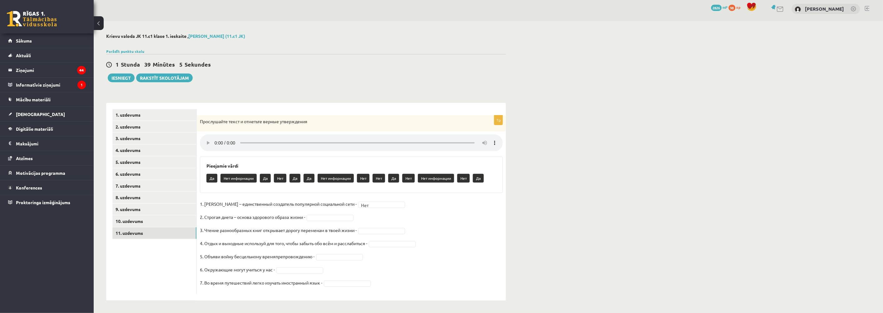
click at [317, 213] on fieldset "1. Павел Дуров – единственный создатель популярной социальной сети - Нет *** 2.…" at bounding box center [351, 245] width 303 height 92
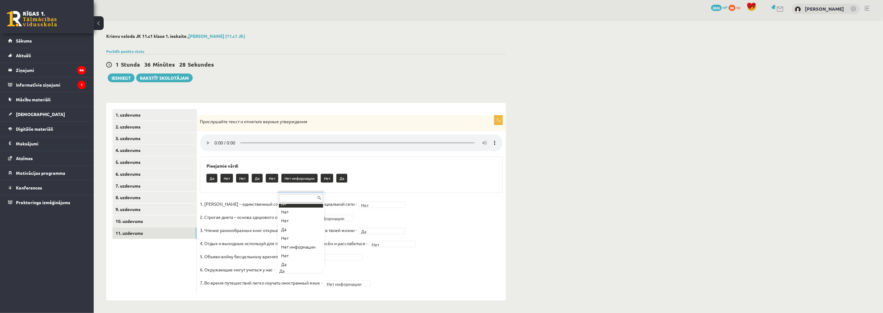
scroll to position [5, 0]
click at [127, 115] on link "1. uzdevums" at bounding box center [154, 115] width 84 height 12
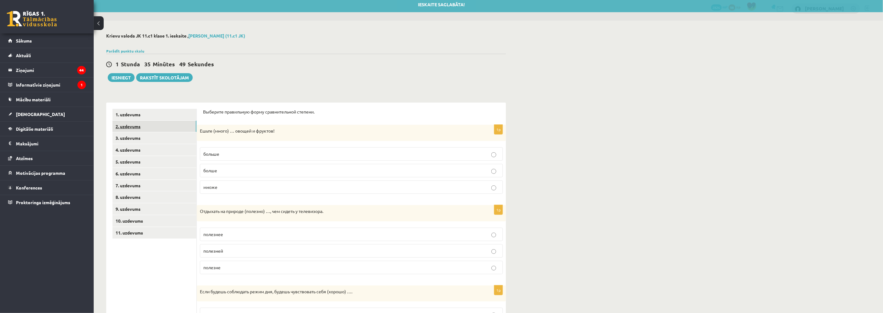
click at [129, 123] on link "2. uzdevums" at bounding box center [154, 127] width 84 height 12
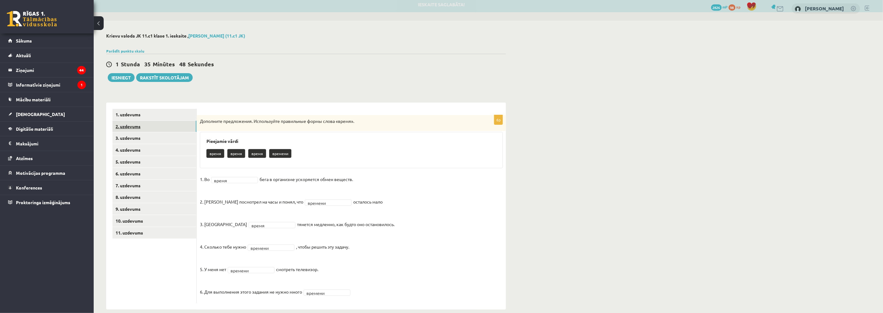
click at [126, 131] on link "2. uzdevums" at bounding box center [154, 127] width 84 height 12
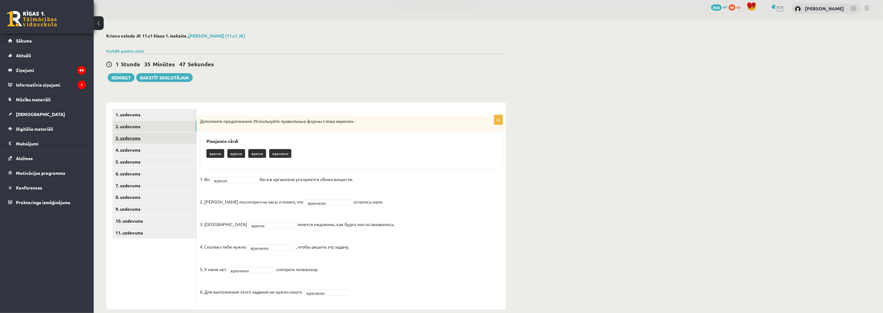
click at [126, 135] on link "3. uzdevums" at bounding box center [154, 138] width 84 height 12
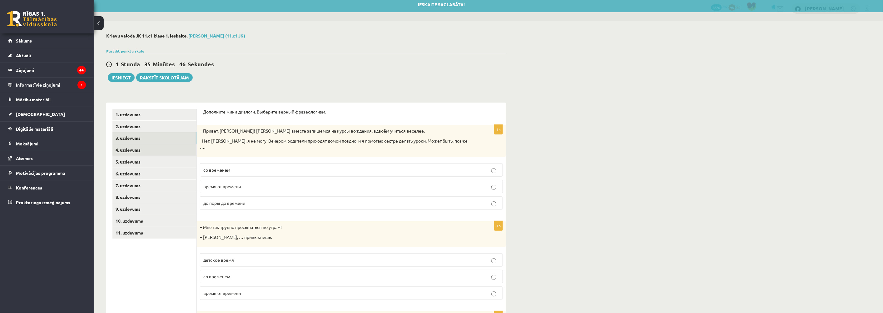
click at [128, 151] on link "4. uzdevums" at bounding box center [154, 150] width 84 height 12
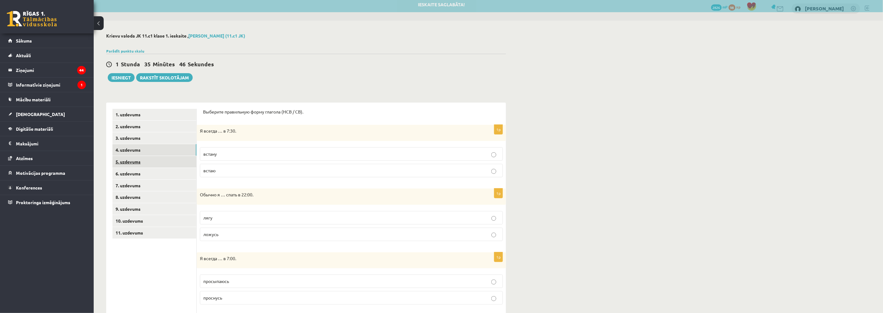
click at [127, 161] on link "5. uzdevums" at bounding box center [154, 162] width 84 height 12
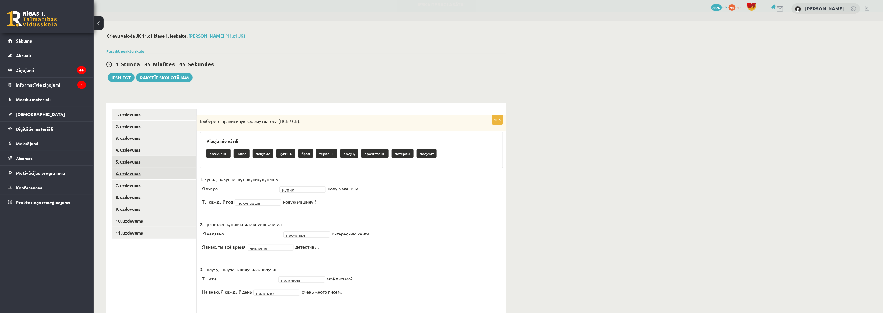
click at [127, 177] on link "6. uzdevums" at bounding box center [154, 174] width 84 height 12
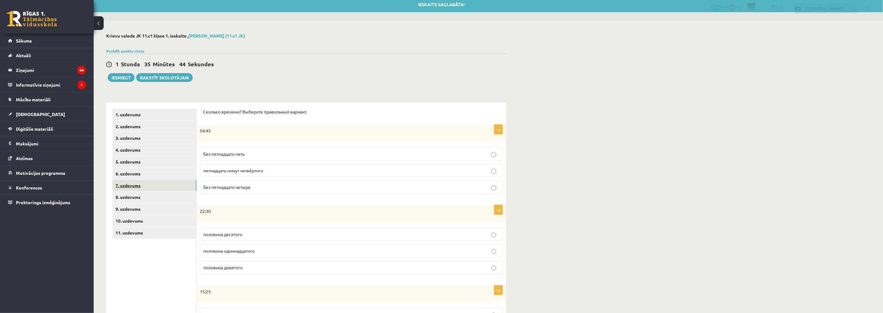
click at [125, 185] on link "7. uzdevums" at bounding box center [154, 186] width 84 height 12
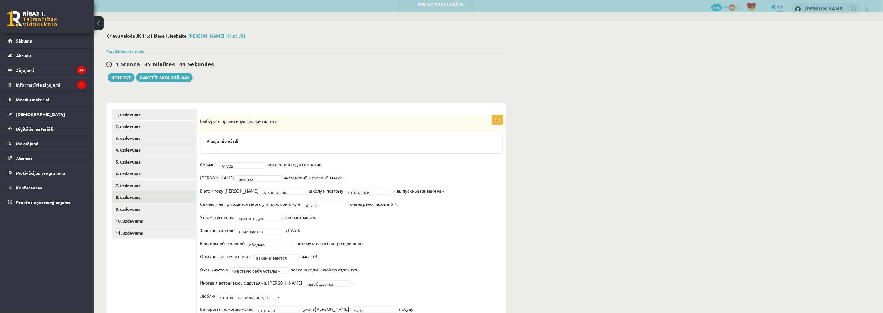
click at [124, 198] on link "8. uzdevums" at bounding box center [154, 197] width 84 height 12
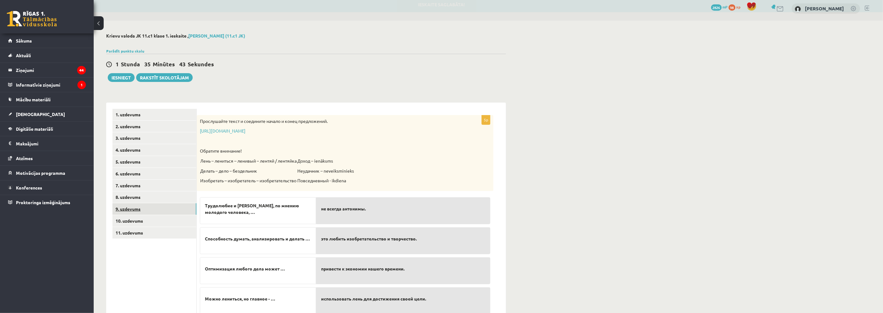
click at [127, 208] on link "9. uzdevums" at bounding box center [154, 209] width 84 height 12
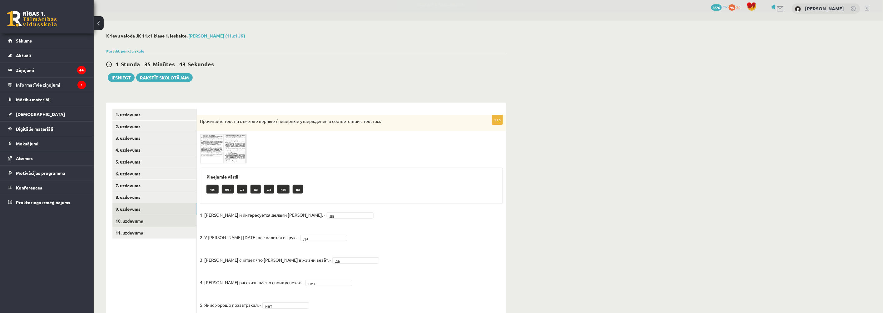
click at [130, 215] on link "10. uzdevums" at bounding box center [154, 221] width 84 height 12
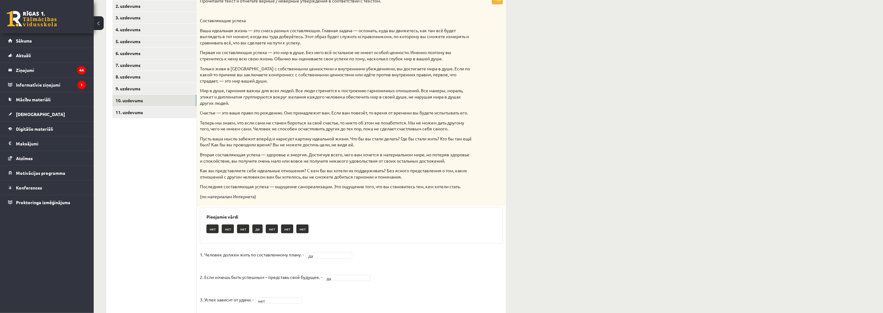
scroll to position [107, 0]
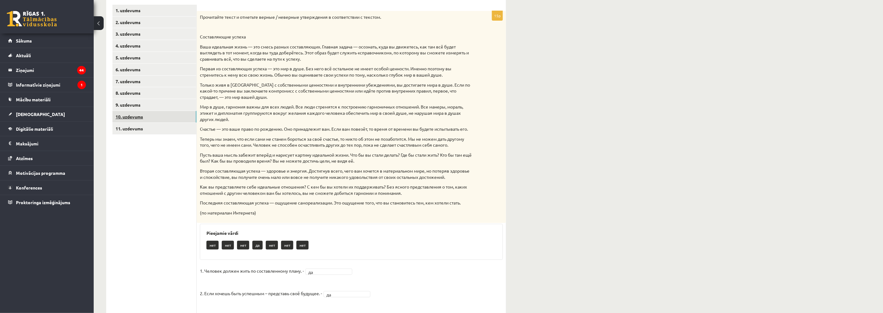
click at [138, 117] on link "10. uzdevums" at bounding box center [154, 117] width 84 height 12
click at [132, 127] on link "11. uzdevums" at bounding box center [154, 129] width 84 height 12
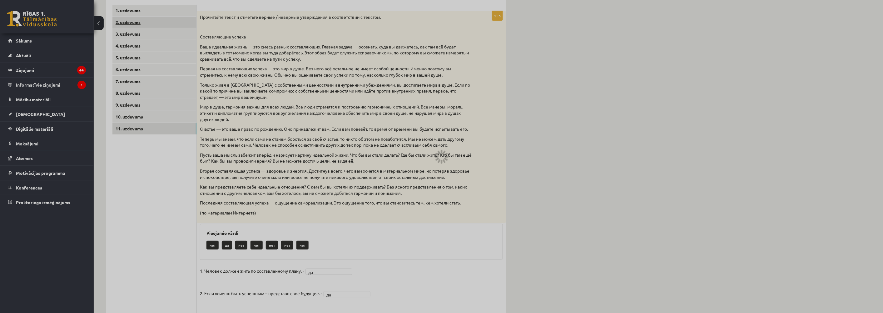
scroll to position [3, 0]
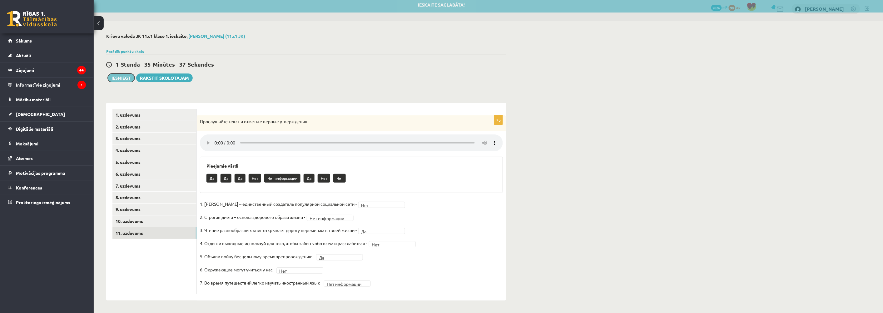
click at [118, 76] on button "Iesniegt" at bounding box center [121, 77] width 27 height 9
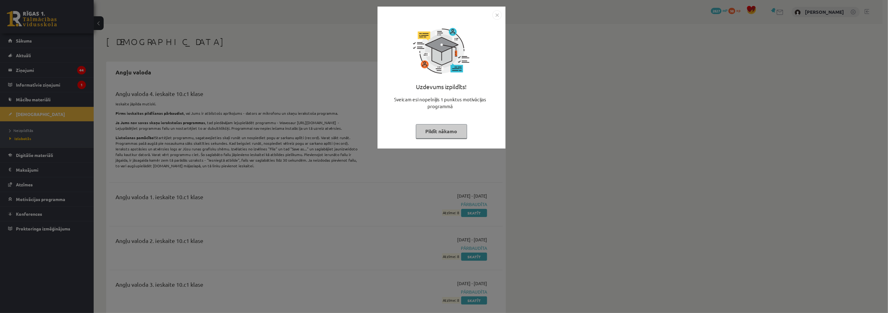
drag, startPoint x: 449, startPoint y: 130, endPoint x: 444, endPoint y: 130, distance: 5.0
click at [449, 130] on button "Pildīt nākamo" at bounding box center [441, 131] width 51 height 14
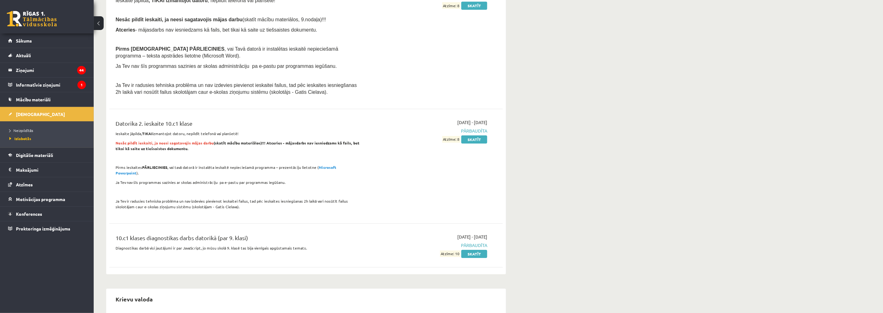
scroll to position [937, 0]
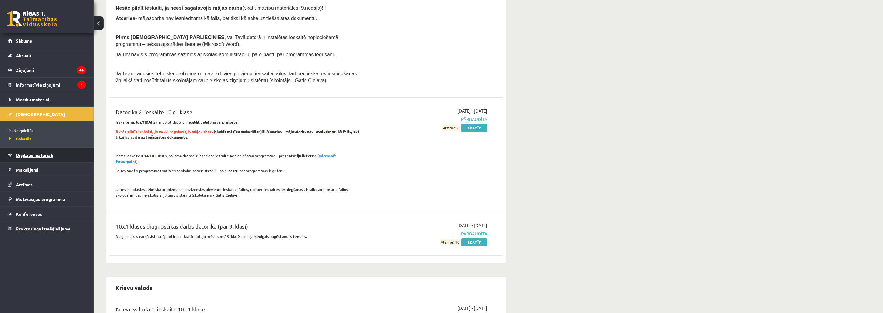
click at [41, 154] on span "Digitālie materiāli" at bounding box center [34, 155] width 37 height 6
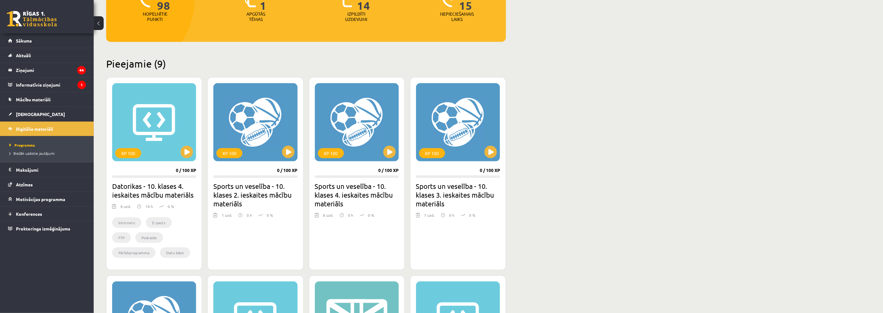
scroll to position [104, 0]
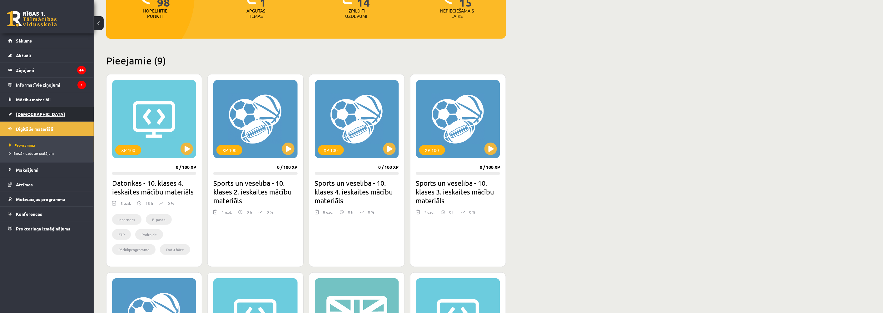
click at [28, 113] on span "[DEMOGRAPHIC_DATA]" at bounding box center [40, 114] width 49 height 6
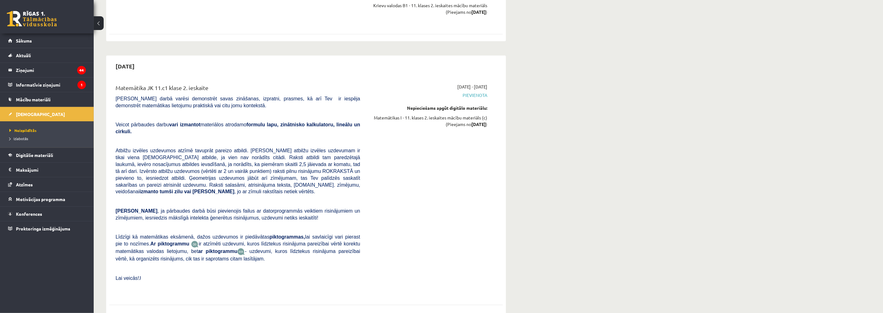
scroll to position [1562, 0]
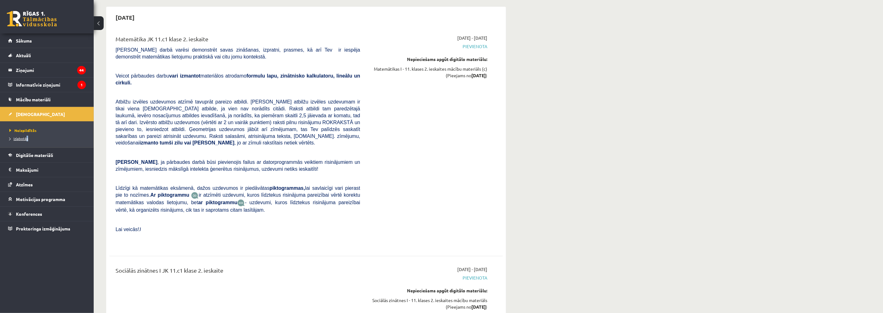
click at [27, 136] on li "Izlabotās" at bounding box center [48, 138] width 78 height 8
click at [23, 138] on span "Izlabotās" at bounding box center [20, 138] width 22 height 5
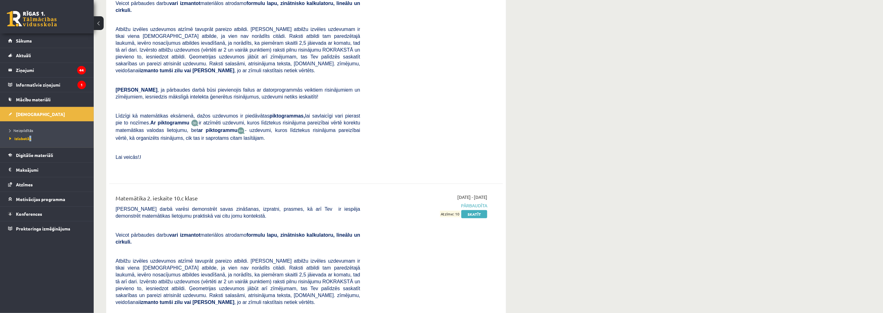
scroll to position [2325, 0]
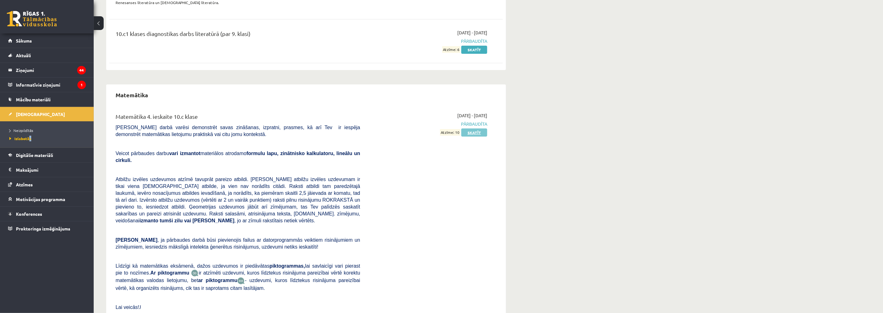
click at [472, 128] on link "Skatīt" at bounding box center [474, 132] width 26 height 8
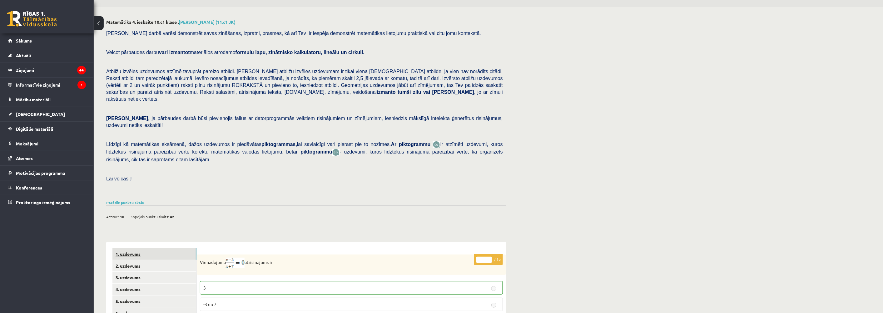
scroll to position [130, 0]
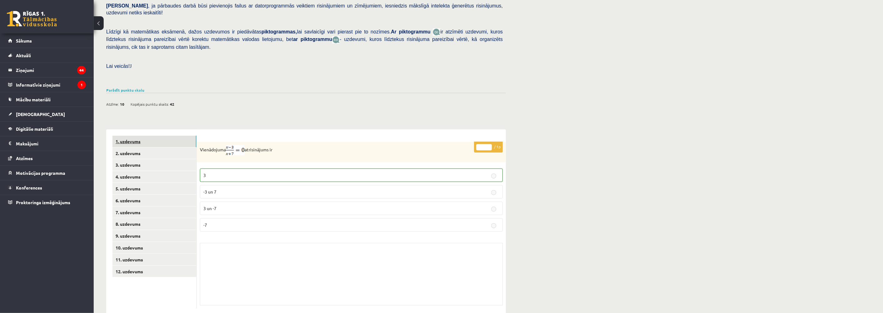
click at [133, 136] on link "1. uzdevums" at bounding box center [154, 142] width 84 height 12
click at [116, 147] on link "2. uzdevums" at bounding box center [154, 153] width 84 height 12
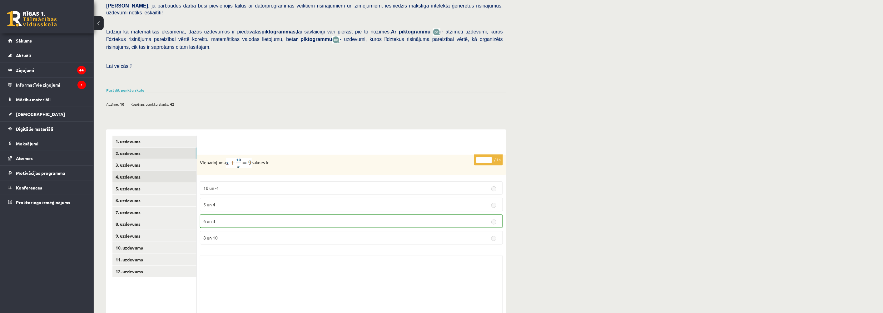
click at [128, 171] on link "4. uzdevums" at bounding box center [154, 177] width 84 height 12
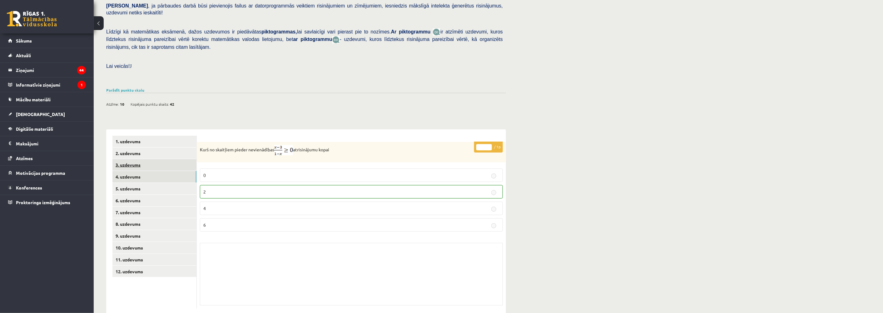
scroll to position [126, 0]
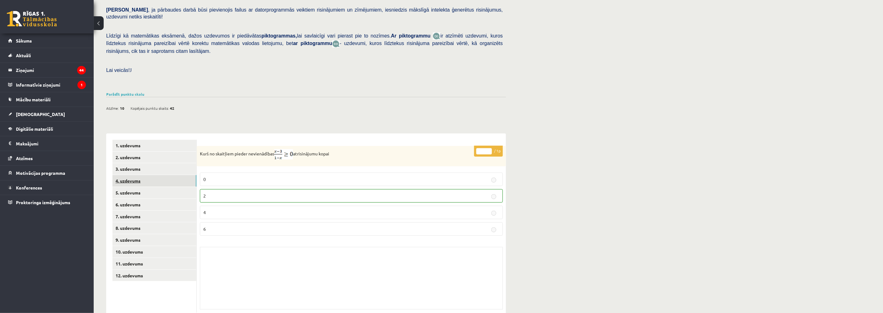
click at [131, 175] on link "4. uzdevums" at bounding box center [154, 181] width 84 height 12
click at [129, 187] on link "5. uzdevums" at bounding box center [154, 193] width 84 height 12
click at [124, 199] on link "6. uzdevums" at bounding box center [154, 205] width 84 height 12
click at [127, 222] on link "8. uzdevums" at bounding box center [154, 228] width 84 height 12
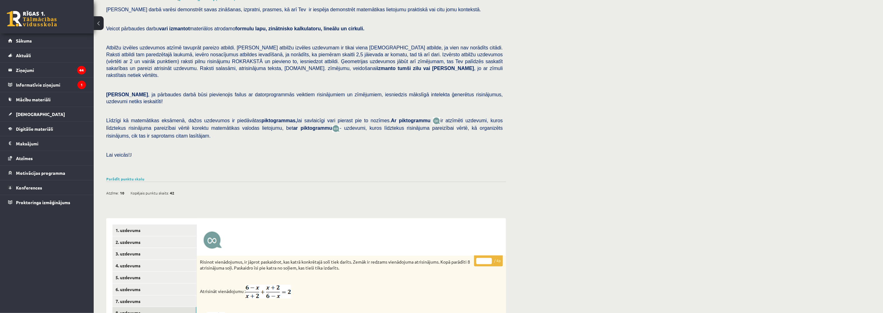
scroll to position [0, 0]
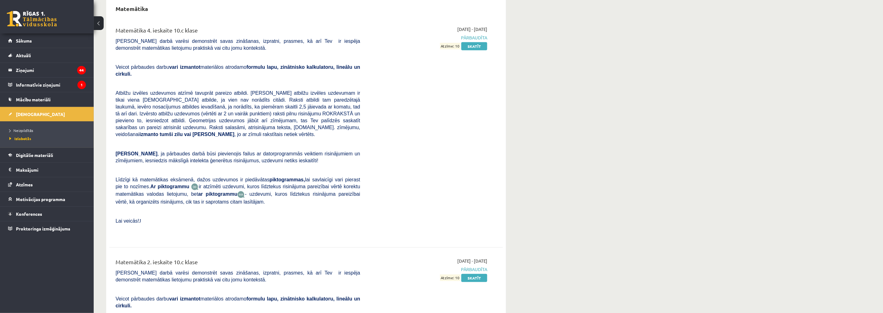
scroll to position [2499, 0]
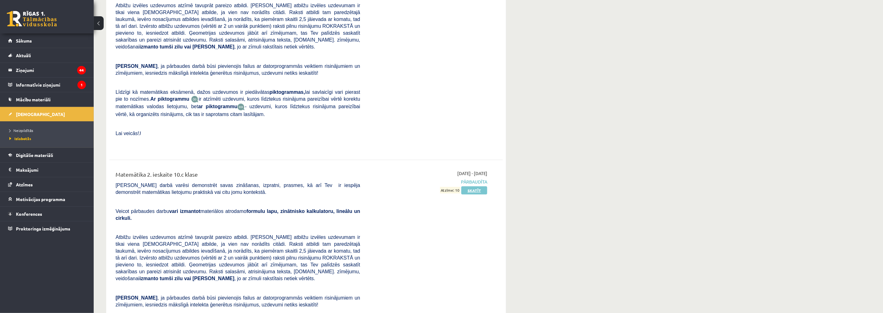
click at [474, 186] on link "Skatīt" at bounding box center [474, 190] width 26 height 8
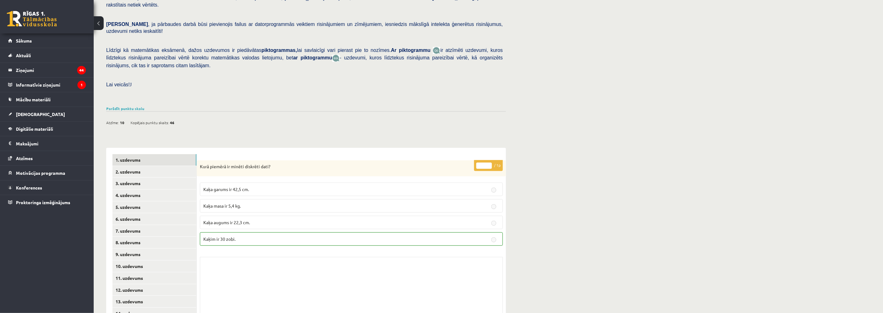
scroll to position [126, 0]
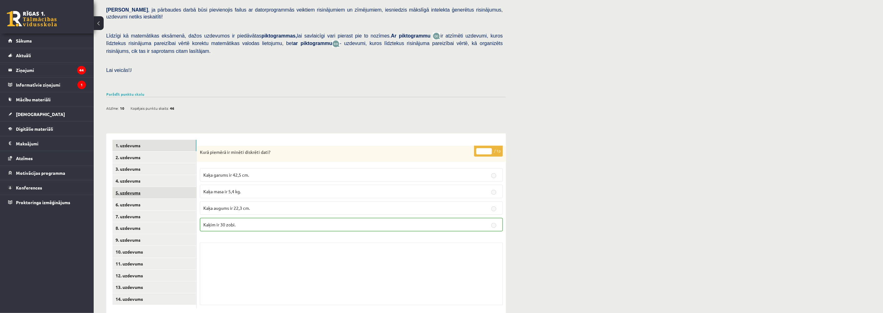
click at [140, 187] on link "5. uzdevums" at bounding box center [154, 193] width 84 height 12
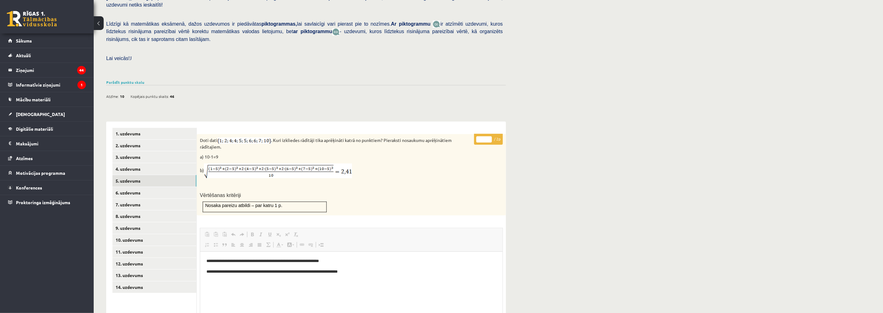
scroll to position [160, 0]
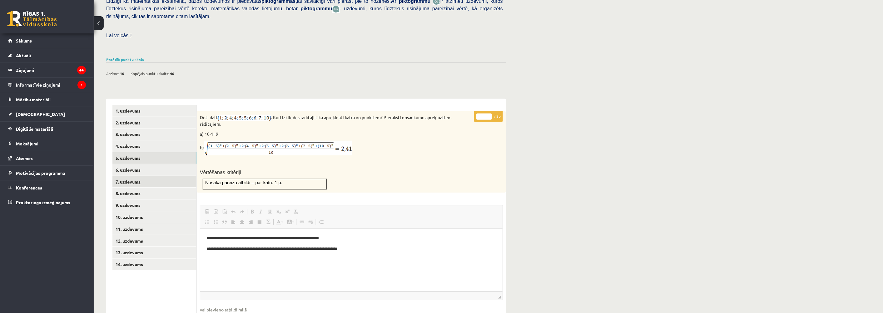
click at [130, 176] on link "7. uzdevums" at bounding box center [154, 182] width 84 height 12
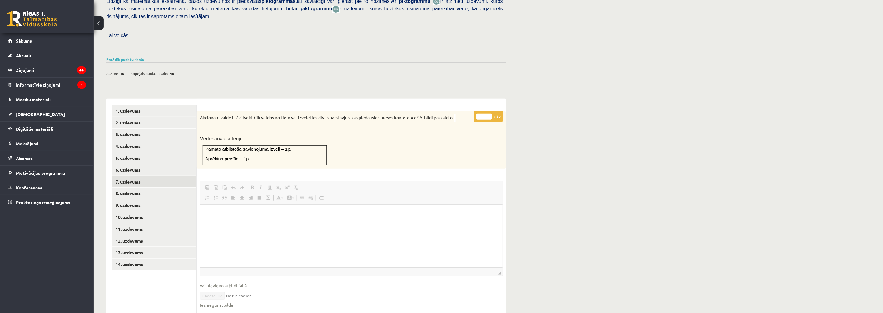
scroll to position [0, 0]
click at [127, 176] on link "7. uzdevums" at bounding box center [154, 182] width 84 height 12
click at [130, 187] on link "8. uzdevums" at bounding box center [154, 193] width 84 height 12
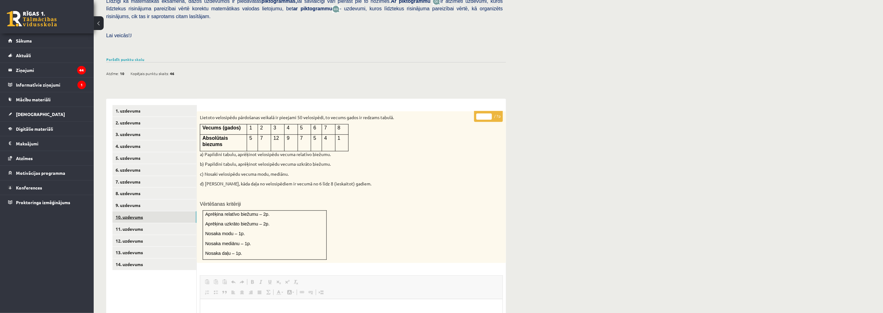
click at [128, 211] on link "10. uzdevums" at bounding box center [154, 217] width 84 height 12
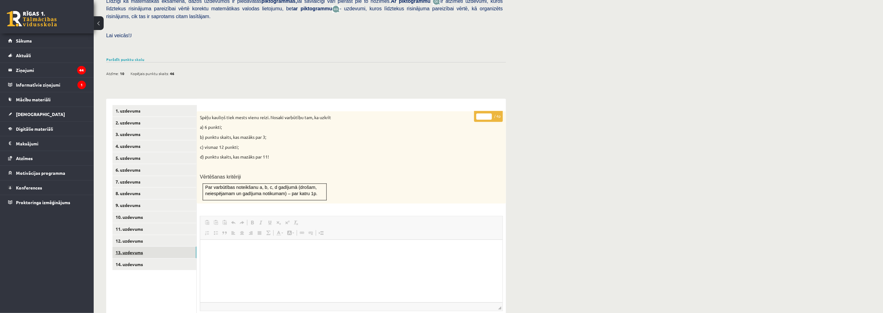
click at [120, 246] on link "13. uzdevums" at bounding box center [154, 252] width 84 height 12
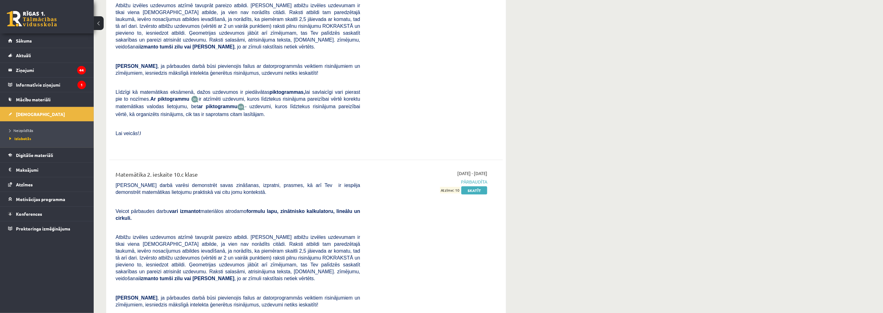
scroll to position [2742, 0]
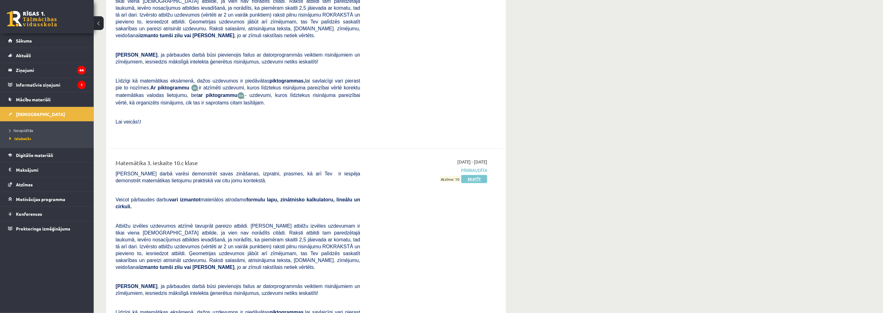
click at [473, 175] on link "Skatīt" at bounding box center [474, 179] width 26 height 8
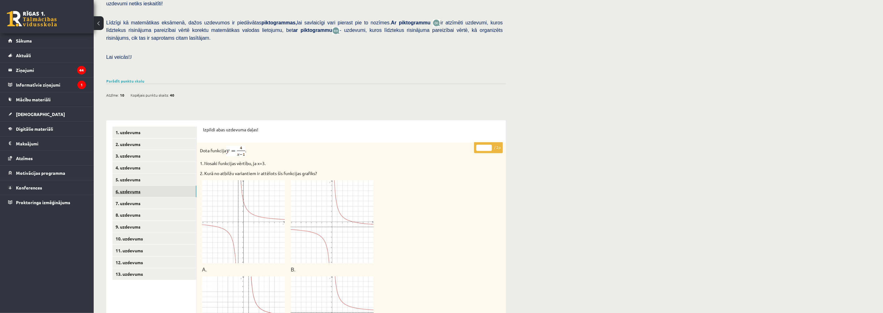
click at [133, 186] on link "6. uzdevums" at bounding box center [154, 192] width 84 height 12
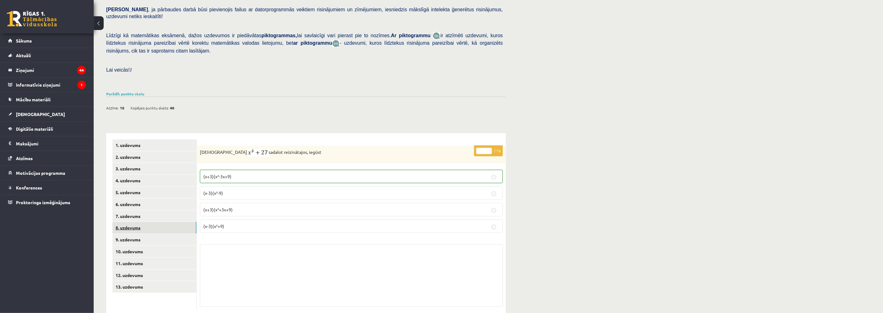
click at [131, 222] on link "8. uzdevums" at bounding box center [154, 228] width 84 height 12
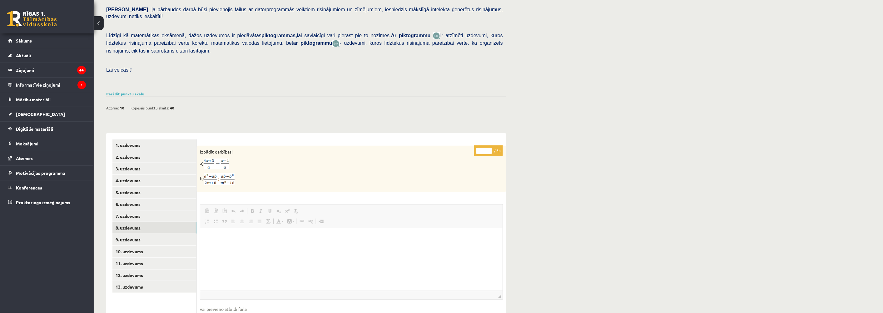
scroll to position [0, 0]
click at [129, 234] on link "9. uzdevums" at bounding box center [154, 240] width 84 height 12
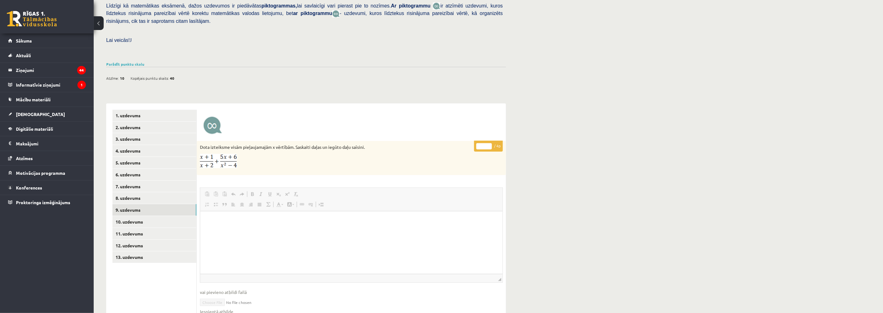
scroll to position [161, 0]
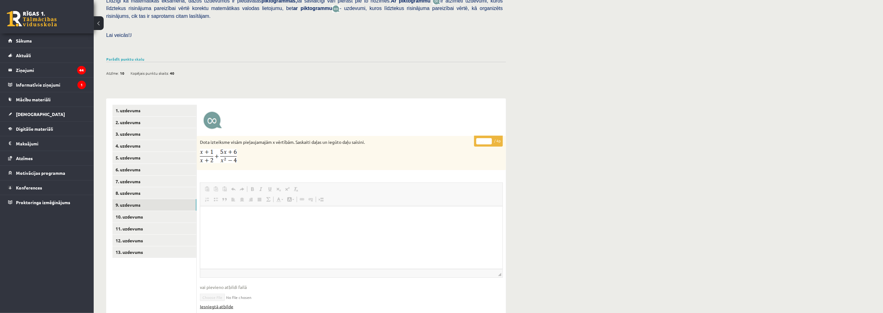
click at [220, 303] on link "Iesniegtā atbilde" at bounding box center [216, 306] width 33 height 7
click at [119, 187] on link "8. uzdevums" at bounding box center [154, 193] width 84 height 12
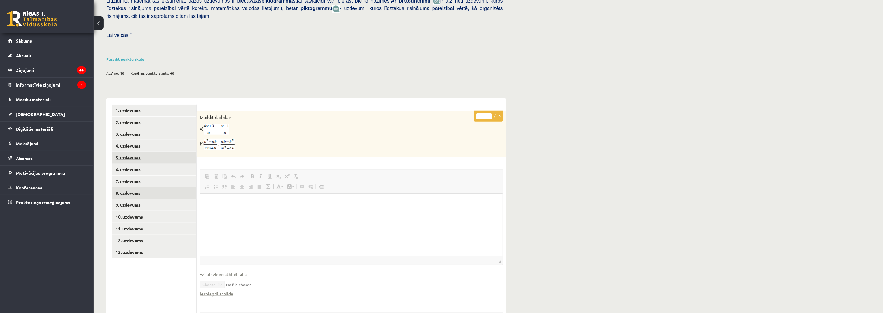
scroll to position [0, 0]
click at [136, 211] on link "10. uzdevums" at bounding box center [154, 217] width 84 height 12
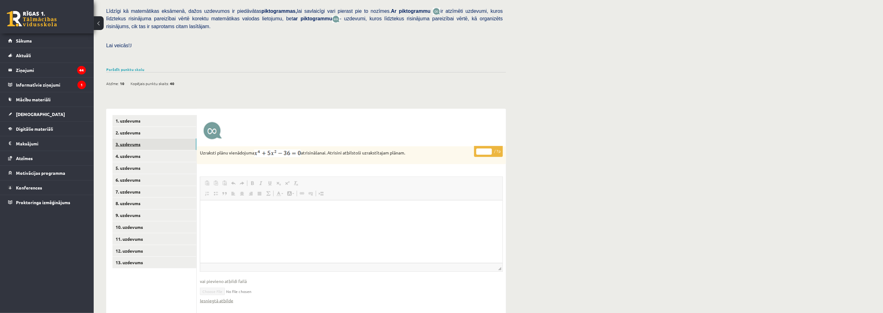
click at [138, 138] on link "3. uzdevums" at bounding box center [154, 144] width 84 height 12
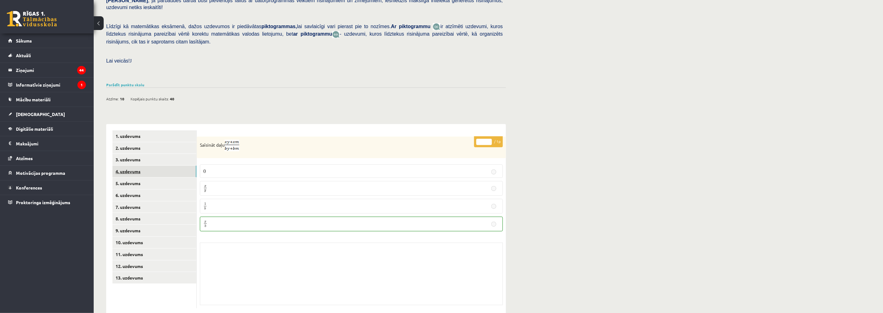
click at [122, 166] on link "4. uzdevums" at bounding box center [154, 172] width 84 height 12
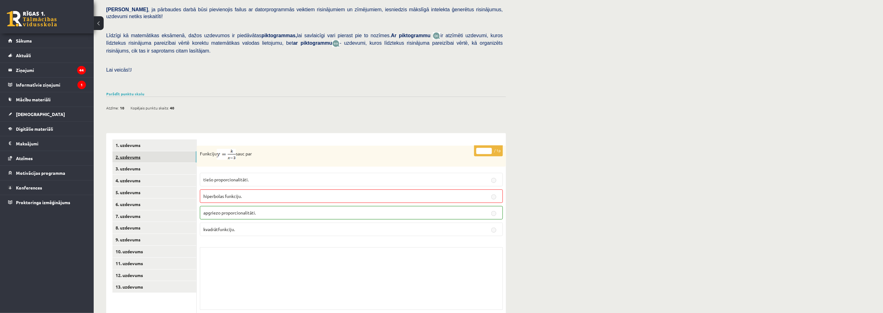
click at [121, 151] on link "2. uzdevums" at bounding box center [154, 157] width 84 height 12
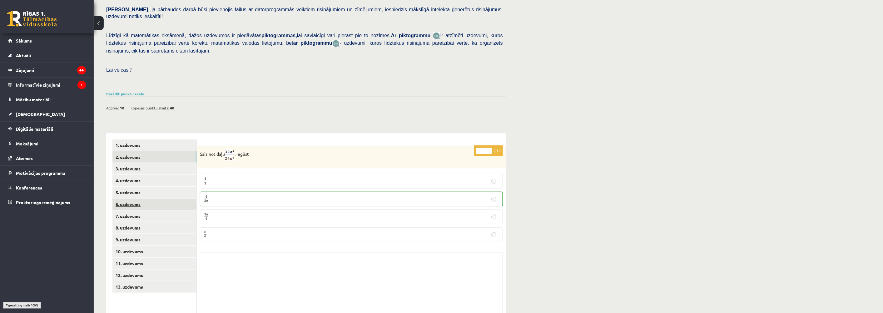
click at [126, 198] on link "6. uzdevums" at bounding box center [154, 204] width 84 height 12
click at [129, 234] on link "9. uzdevums" at bounding box center [154, 240] width 84 height 12
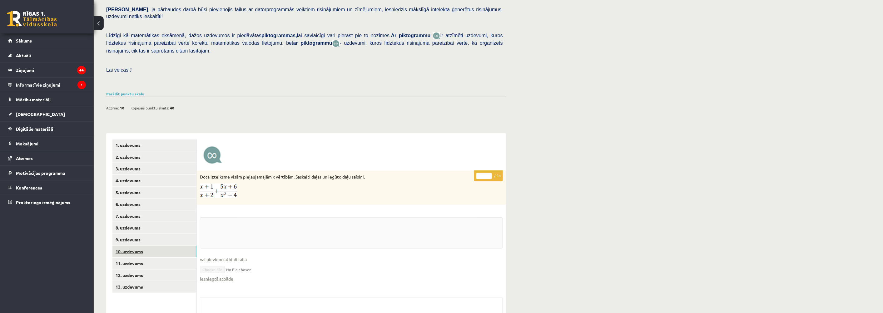
click at [127, 246] on link "10. uzdevums" at bounding box center [154, 252] width 84 height 12
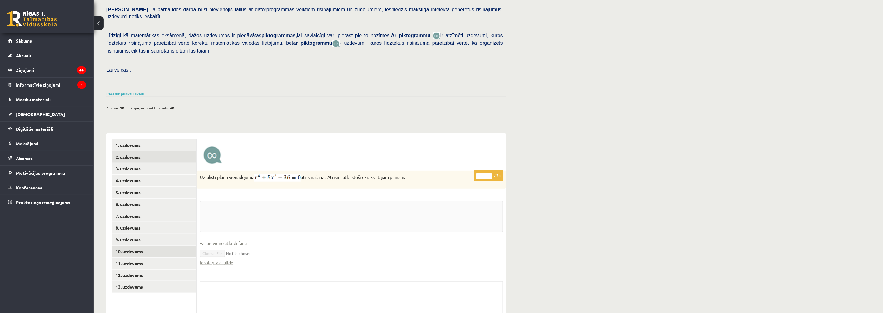
click at [133, 151] on link "2. uzdevums" at bounding box center [154, 157] width 84 height 12
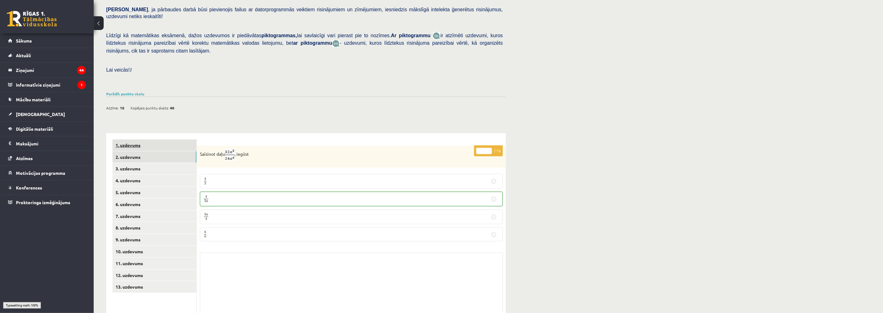
click at [132, 139] on link "1. uzdevums" at bounding box center [154, 145] width 84 height 12
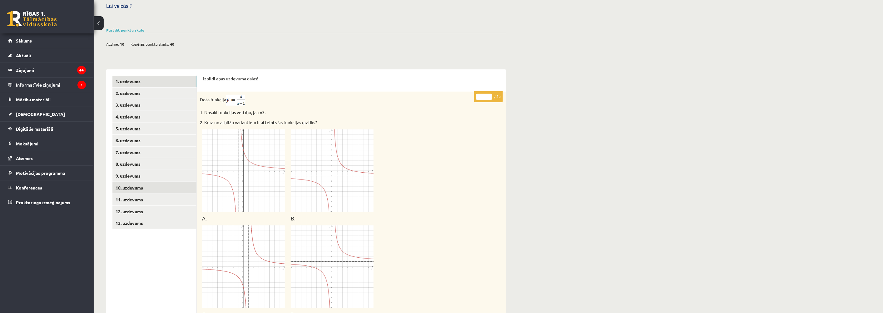
scroll to position [0, 0]
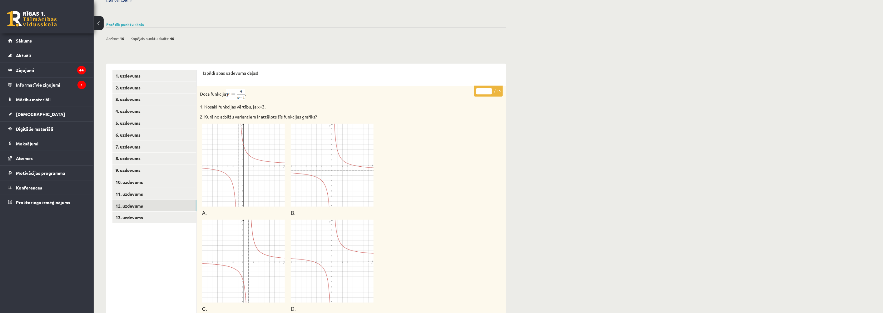
click at [128, 200] on link "12. uzdevums" at bounding box center [154, 206] width 84 height 12
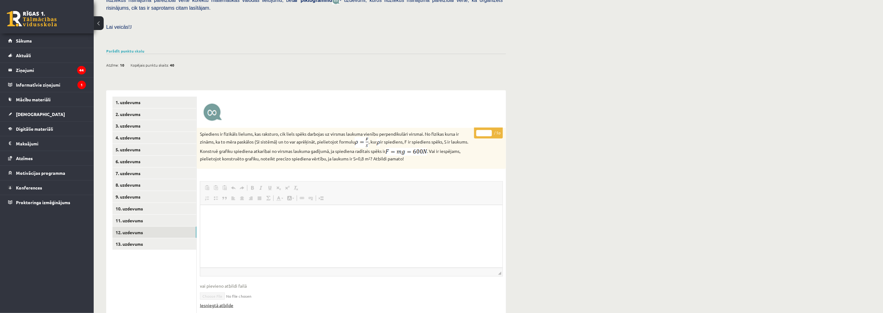
click at [220, 302] on link "Iesniegtā atbilde" at bounding box center [216, 305] width 33 height 7
click at [135, 238] on link "13. uzdevums" at bounding box center [154, 244] width 84 height 12
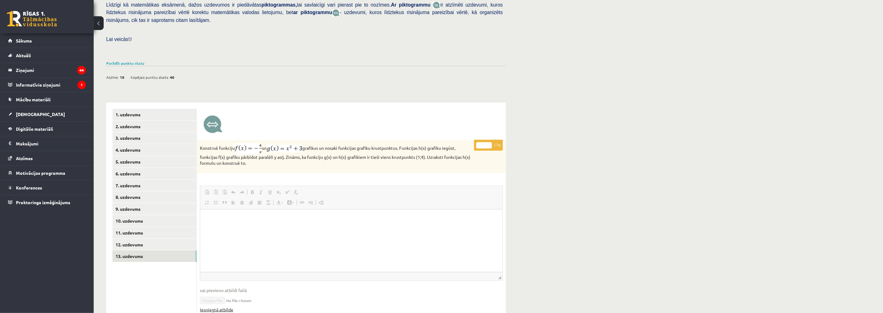
click at [218, 306] on link "Iesniegtā atbilde" at bounding box center [216, 309] width 33 height 7
click at [128, 102] on div "1. uzdevums 2. uzdevums 3. uzdevums 4. uzdevums 5. uzdevums 6. uzdevums 7. uzde…" at bounding box center [151, 251] width 91 height 298
click at [130, 109] on link "1. uzdevums" at bounding box center [154, 115] width 84 height 12
